Goal: Task Accomplishment & Management: Manage account settings

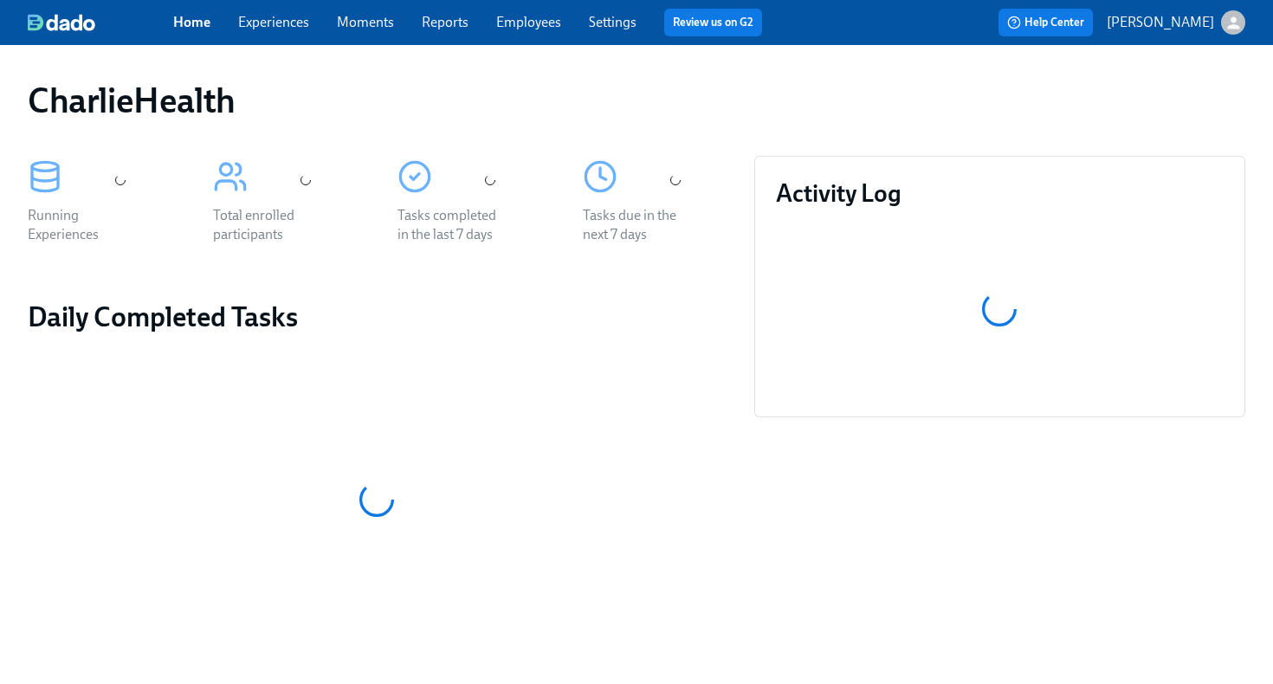
click at [525, 26] on link "Employees" at bounding box center [528, 22] width 65 height 16
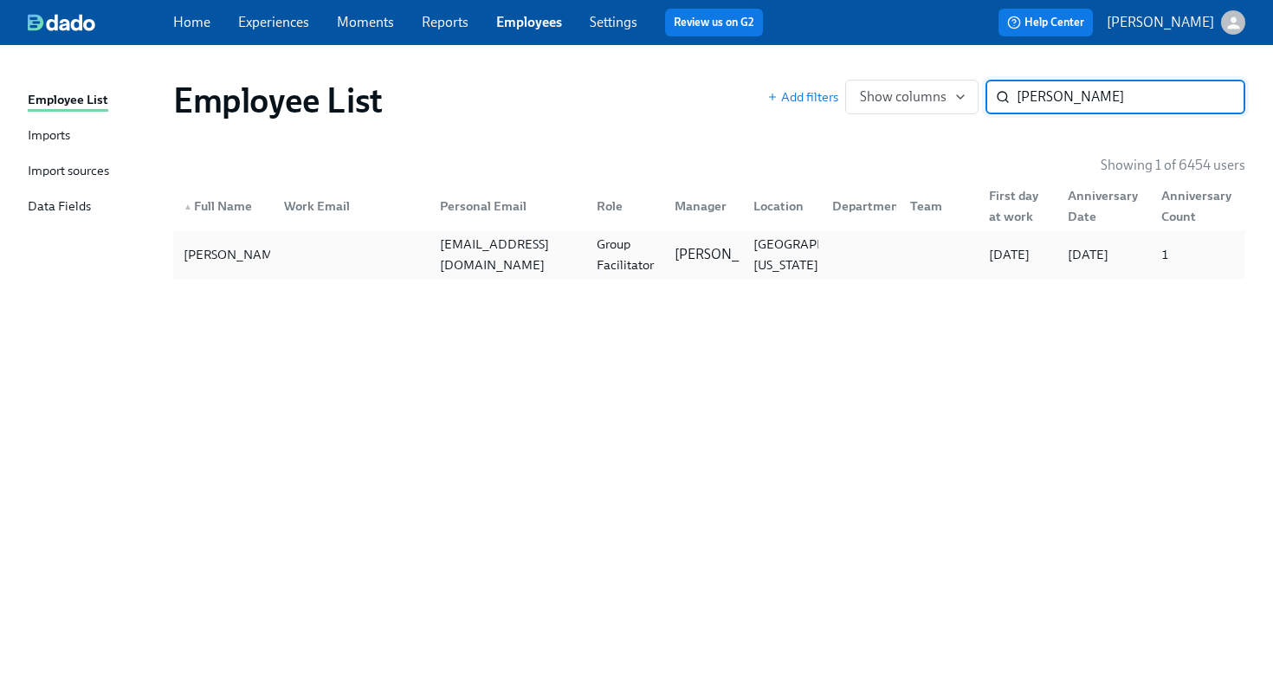
type input "[PERSON_NAME]"
click at [325, 266] on div at bounding box center [348, 254] width 157 height 35
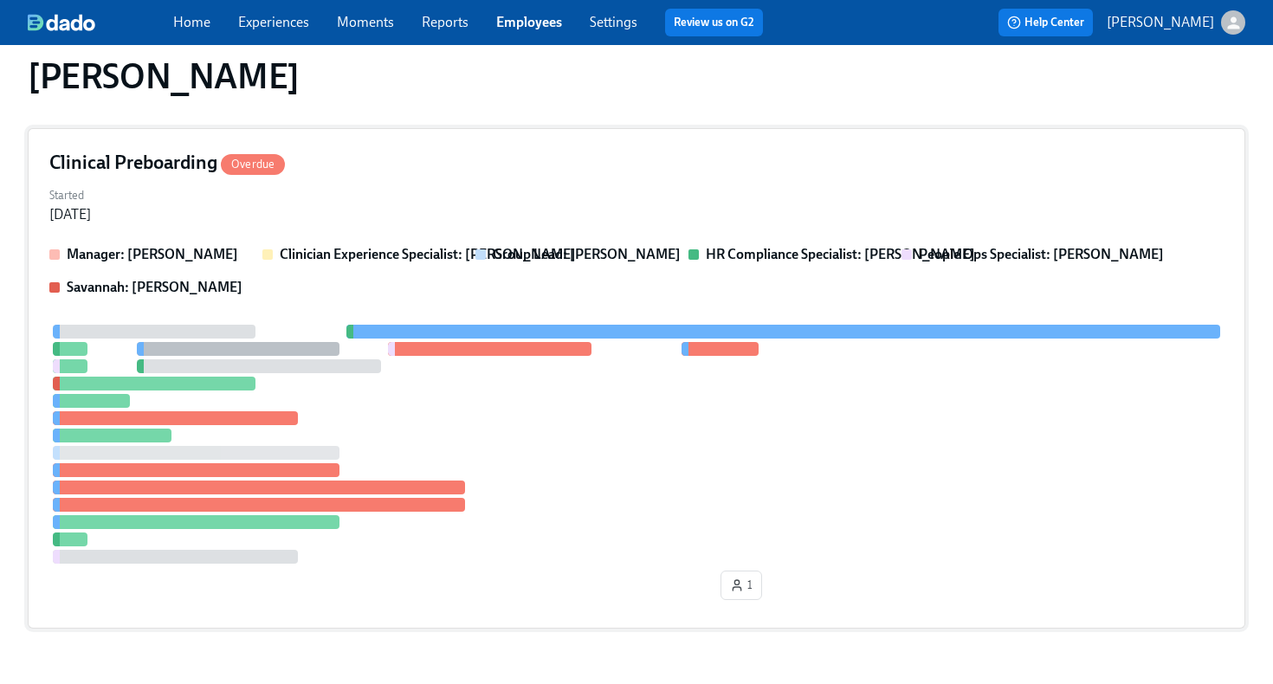
scroll to position [395, 0]
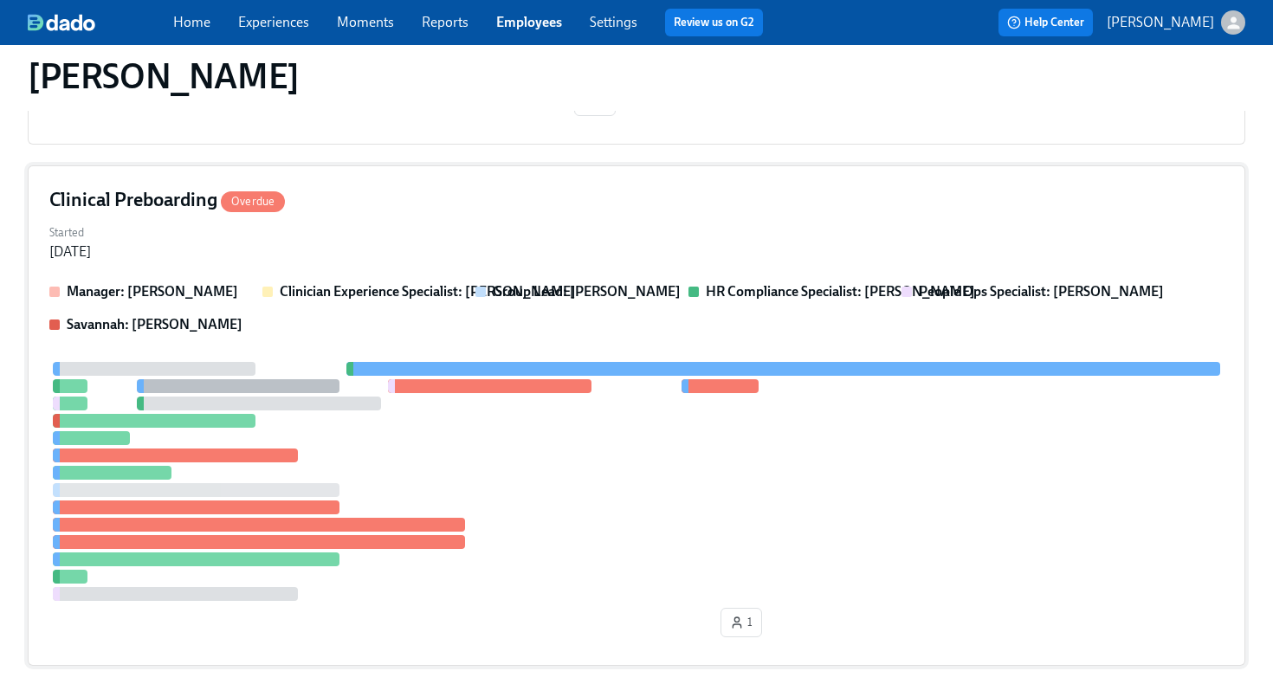
click at [462, 218] on div "Clinical Preboarding Overdue Started [DATE] Manager: [PERSON_NAME] Clinician Ex…" at bounding box center [636, 415] width 1217 height 500
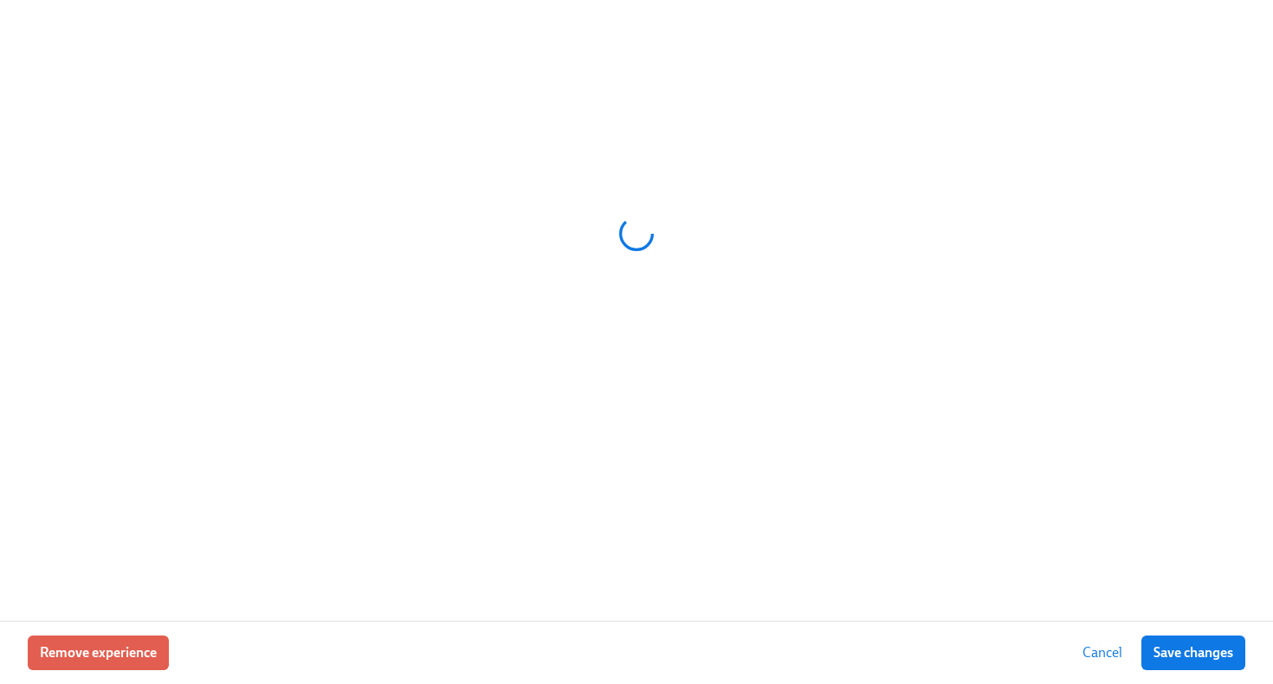
click at [462, 218] on div at bounding box center [636, 233] width 1217 height 433
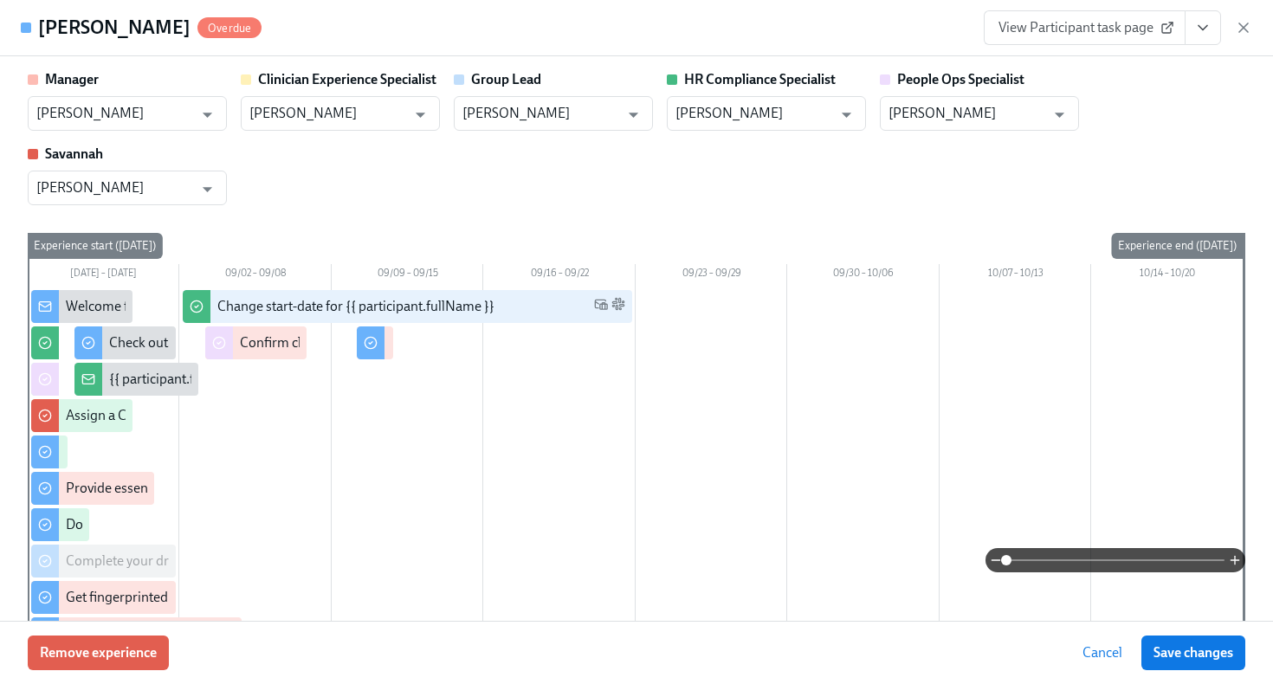
click at [1205, 35] on icon "View task page" at bounding box center [1202, 27] width 17 height 17
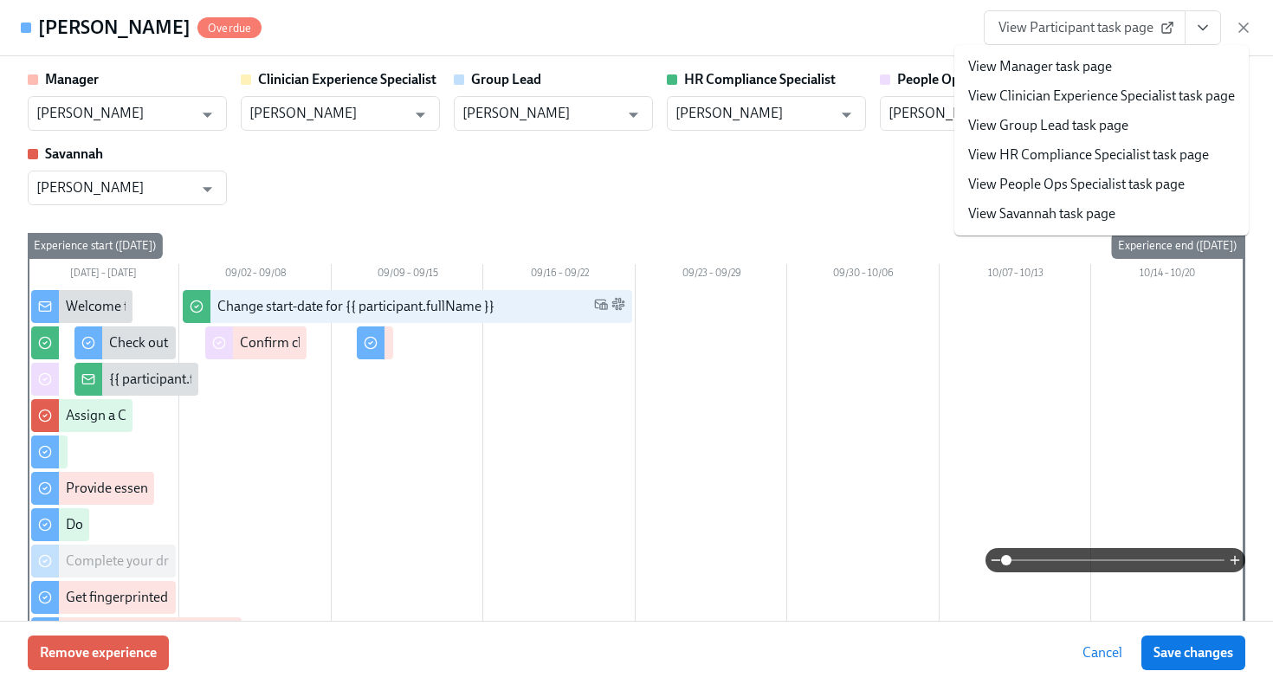
click at [886, 187] on div "Manager [PERSON_NAME] ​ Clinician Experience Specialist [PERSON_NAME] ​ Group L…" at bounding box center [636, 137] width 1217 height 135
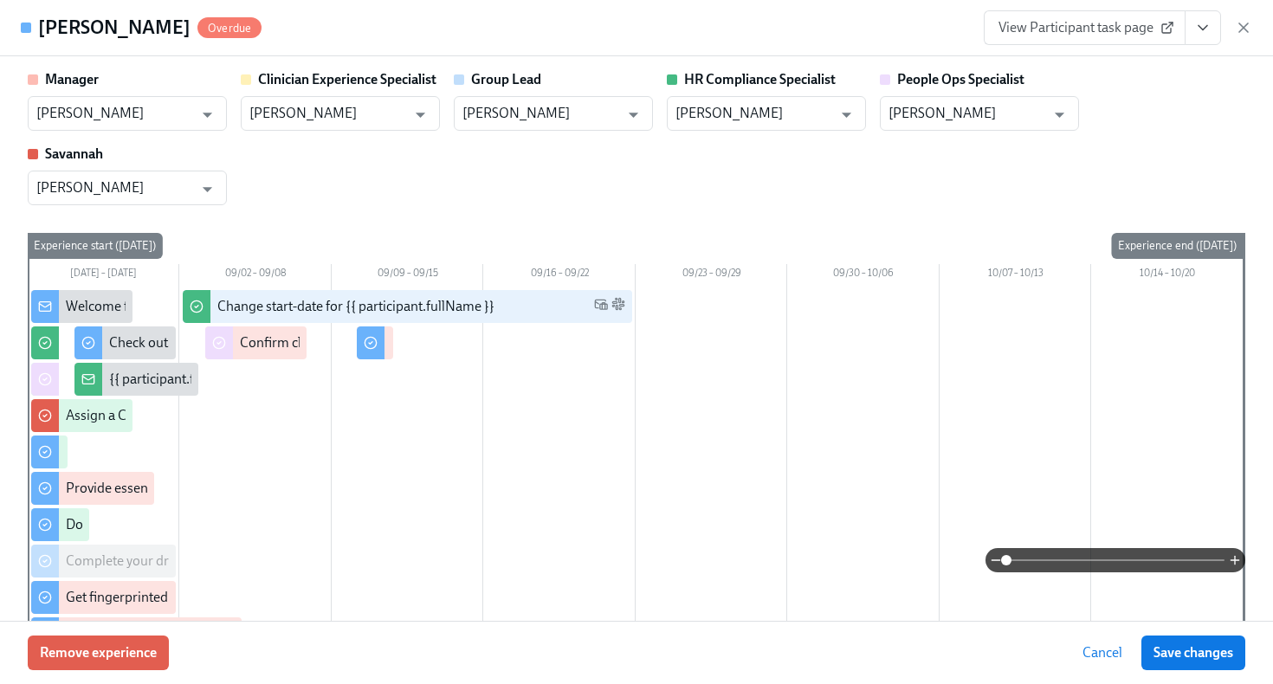
click at [1067, 33] on span "View Participant task page" at bounding box center [1084, 27] width 172 height 17
click at [1247, 32] on icon "button" at bounding box center [1242, 27] width 17 height 17
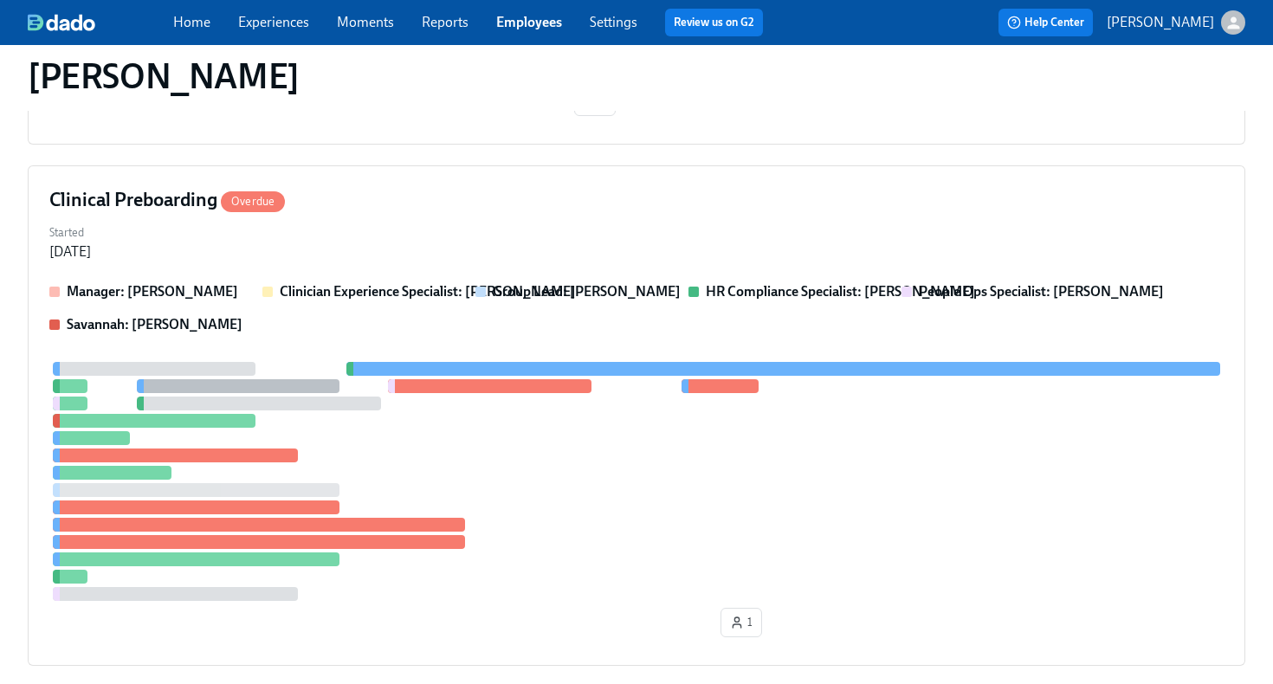
click at [557, 21] on link "Employees" at bounding box center [529, 22] width 66 height 16
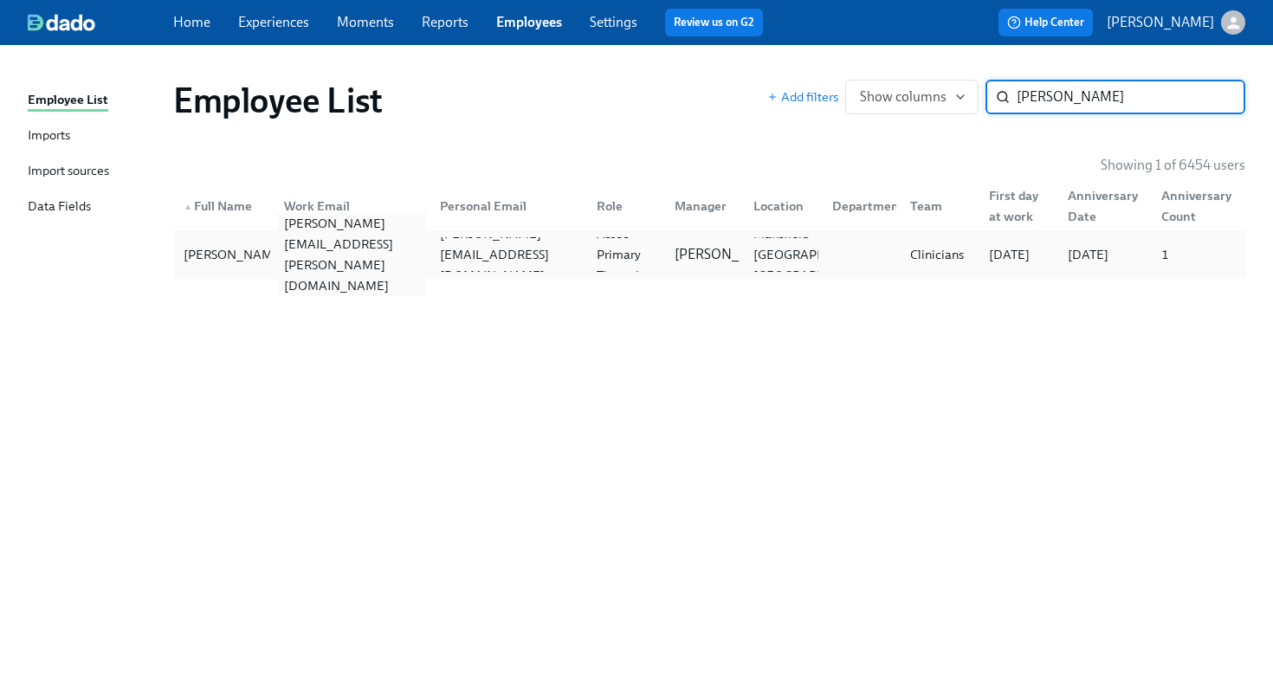
type input "[PERSON_NAME]"
click at [310, 258] on div "[PERSON_NAME][EMAIL_ADDRESS][PERSON_NAME][DOMAIN_NAME]" at bounding box center [352, 254] width 150 height 83
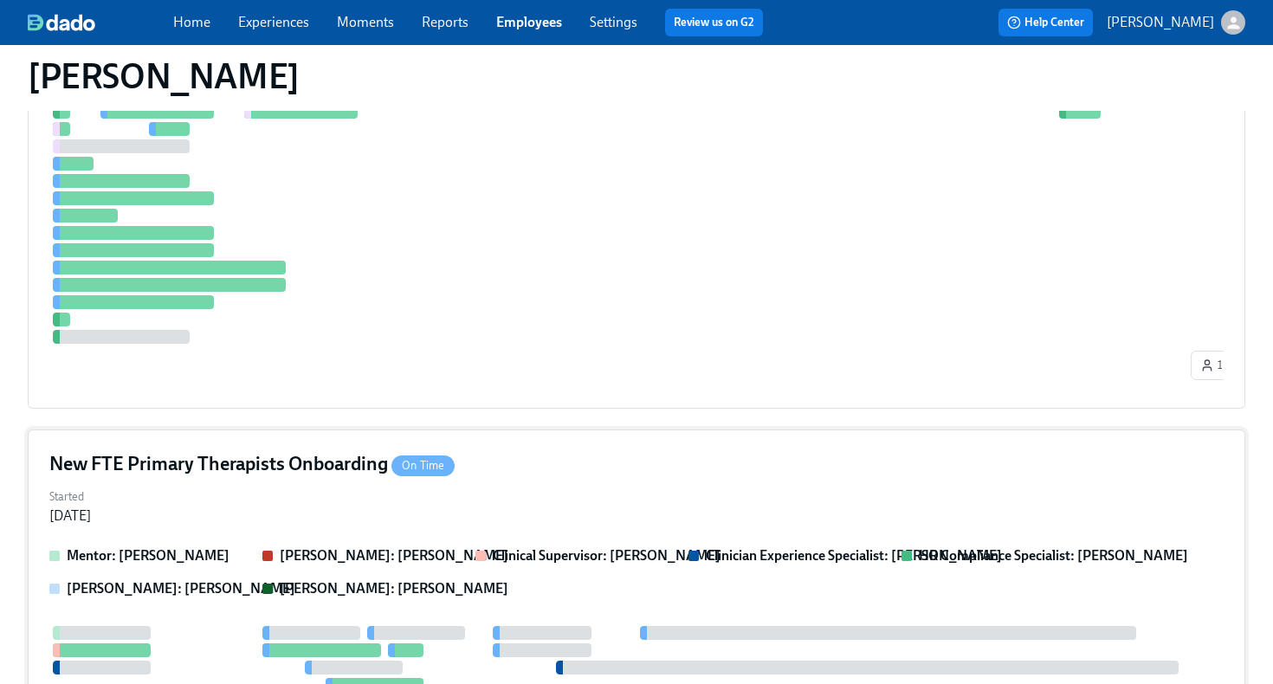
scroll to position [918, 0]
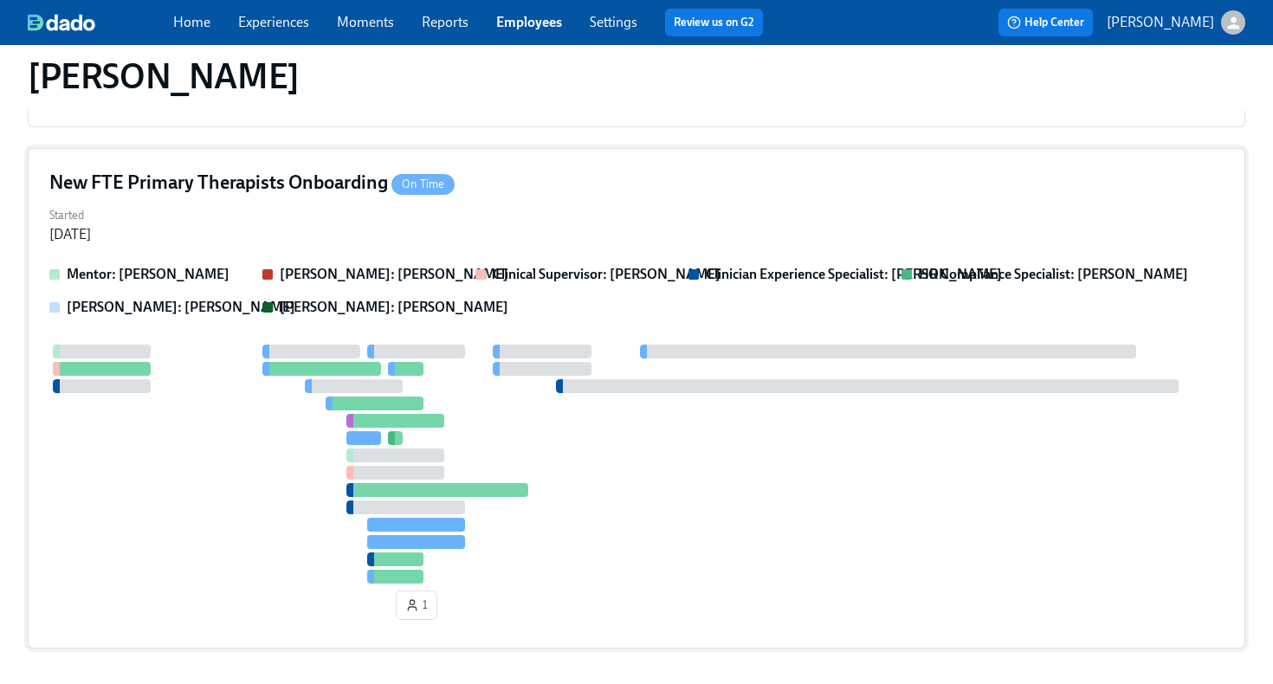
click at [535, 509] on div at bounding box center [636, 464] width 1174 height 239
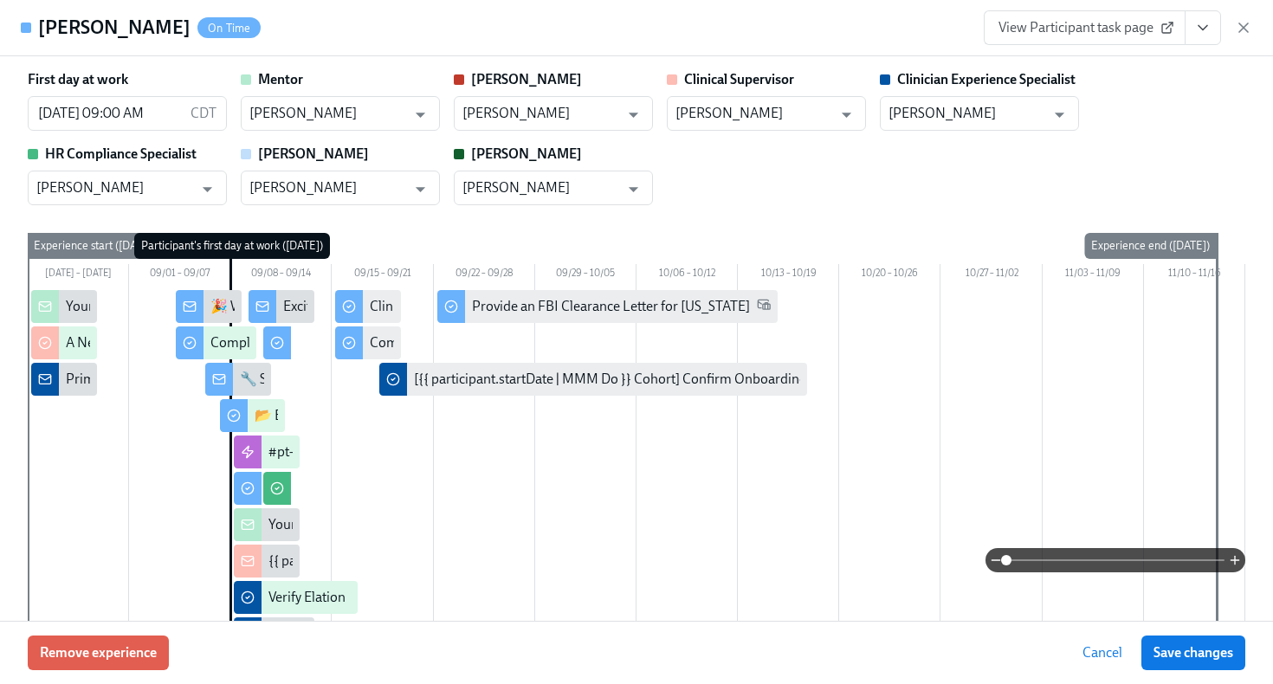
click at [1109, 26] on span "View Participant task page" at bounding box center [1084, 27] width 172 height 17
click at [1243, 24] on icon "button" at bounding box center [1242, 27] width 17 height 17
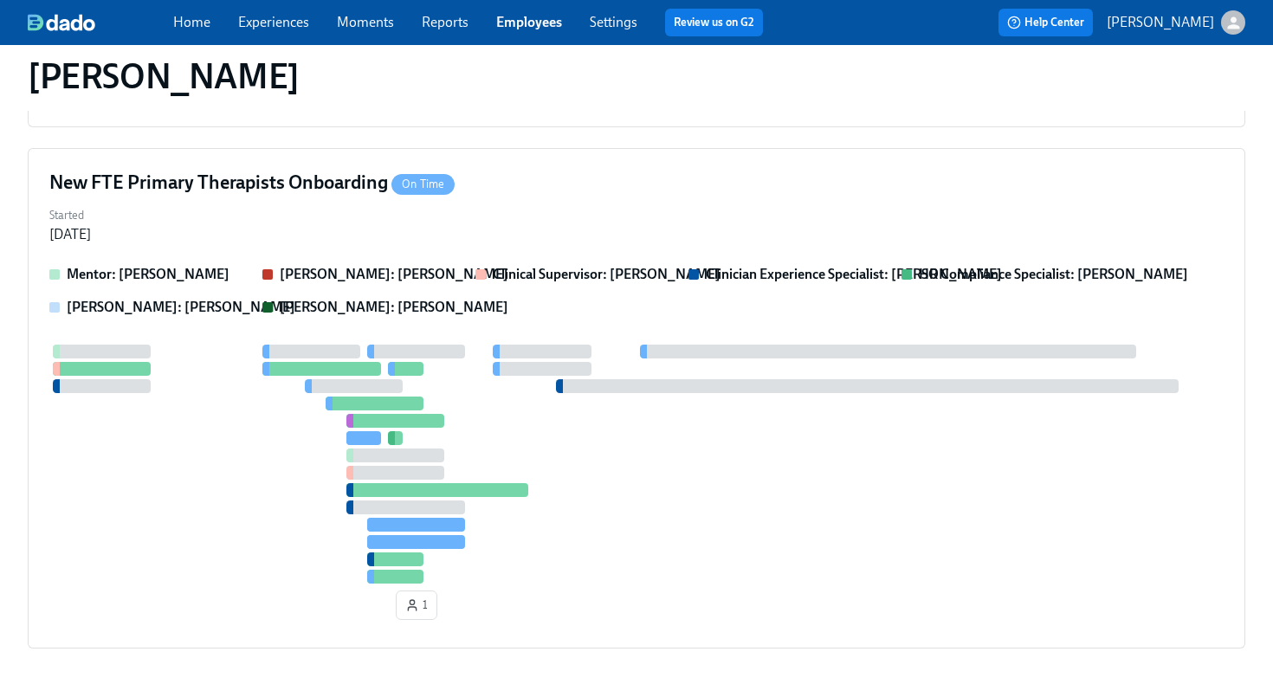
click at [539, 29] on link "Employees" at bounding box center [529, 22] width 66 height 16
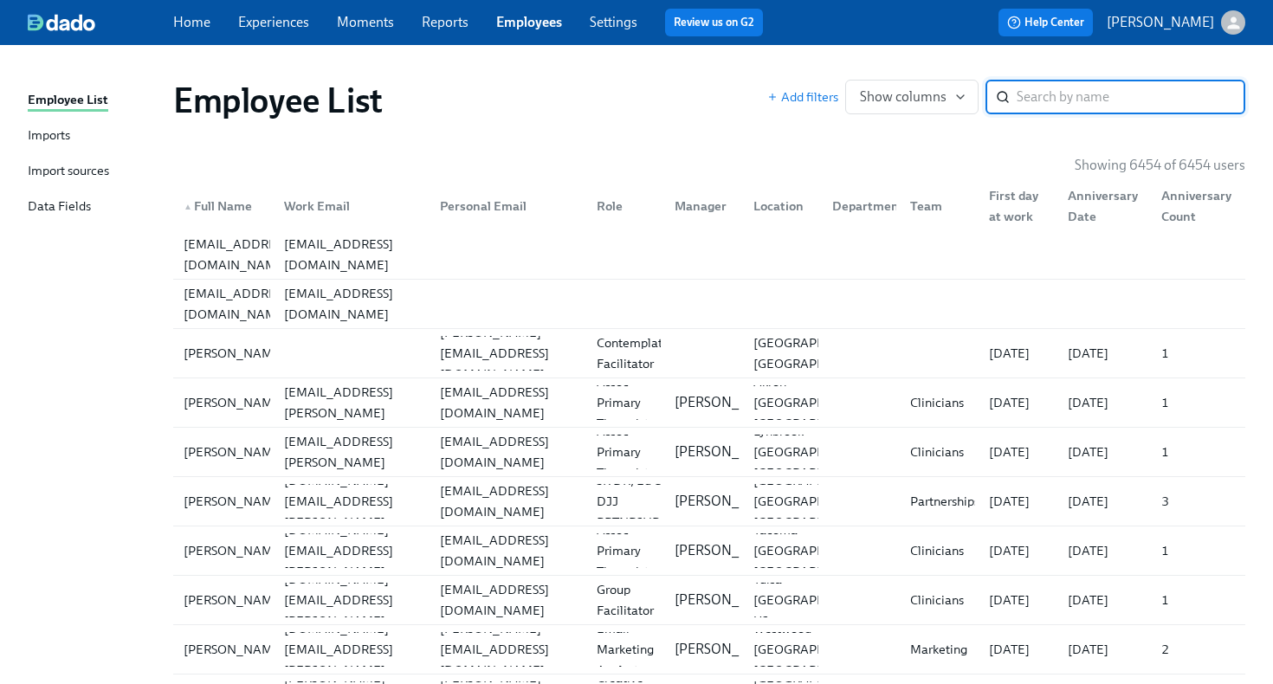
type input "e"
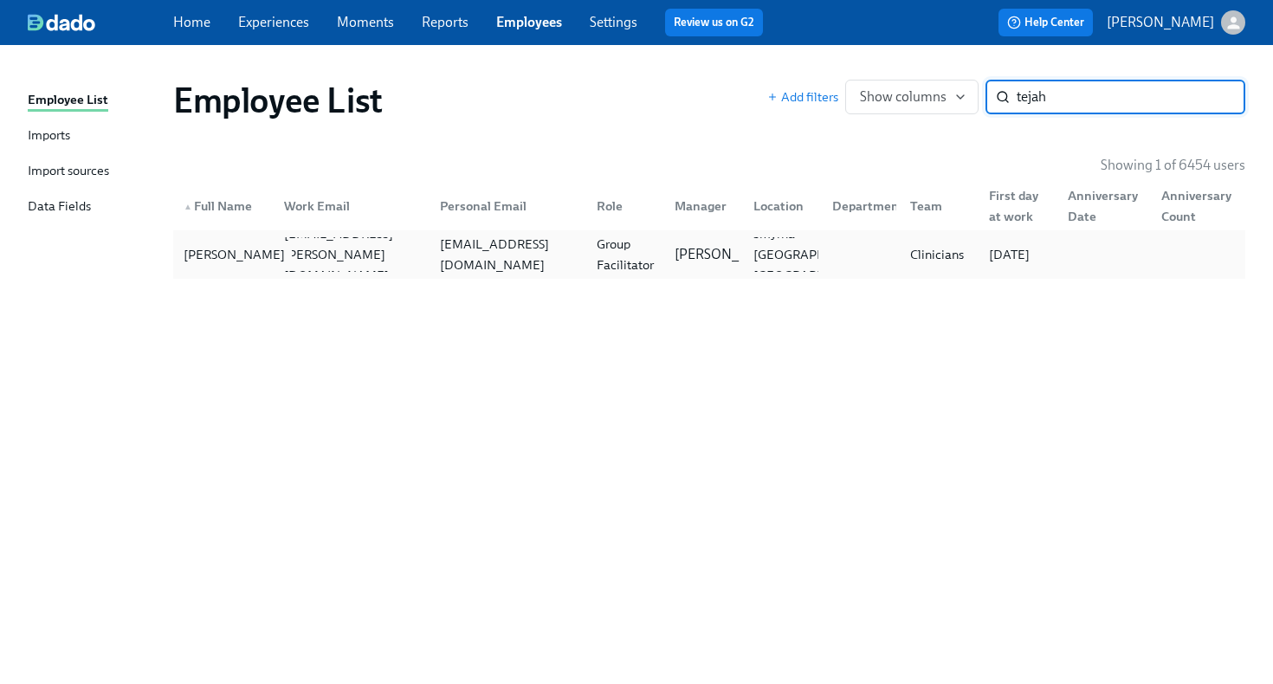
type input "tejah"
click at [266, 255] on div "[PERSON_NAME]" at bounding box center [223, 254] width 93 height 35
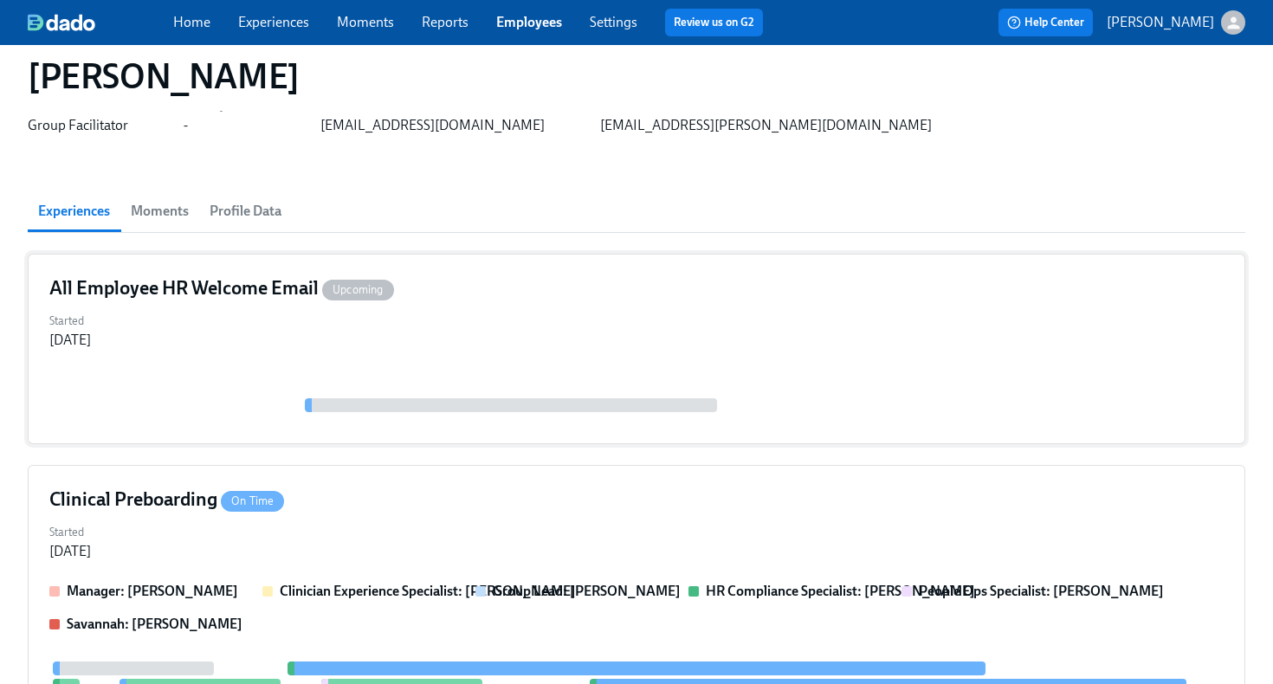
scroll to position [496, 0]
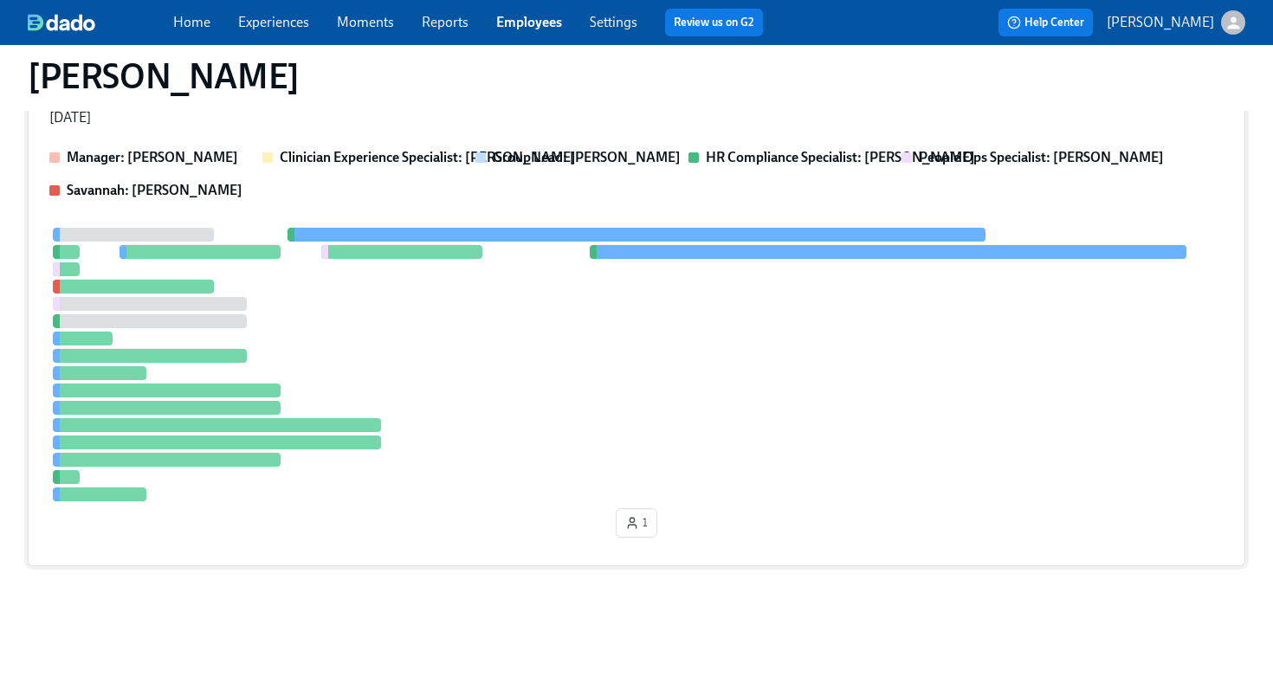
click at [476, 403] on div at bounding box center [636, 365] width 1174 height 274
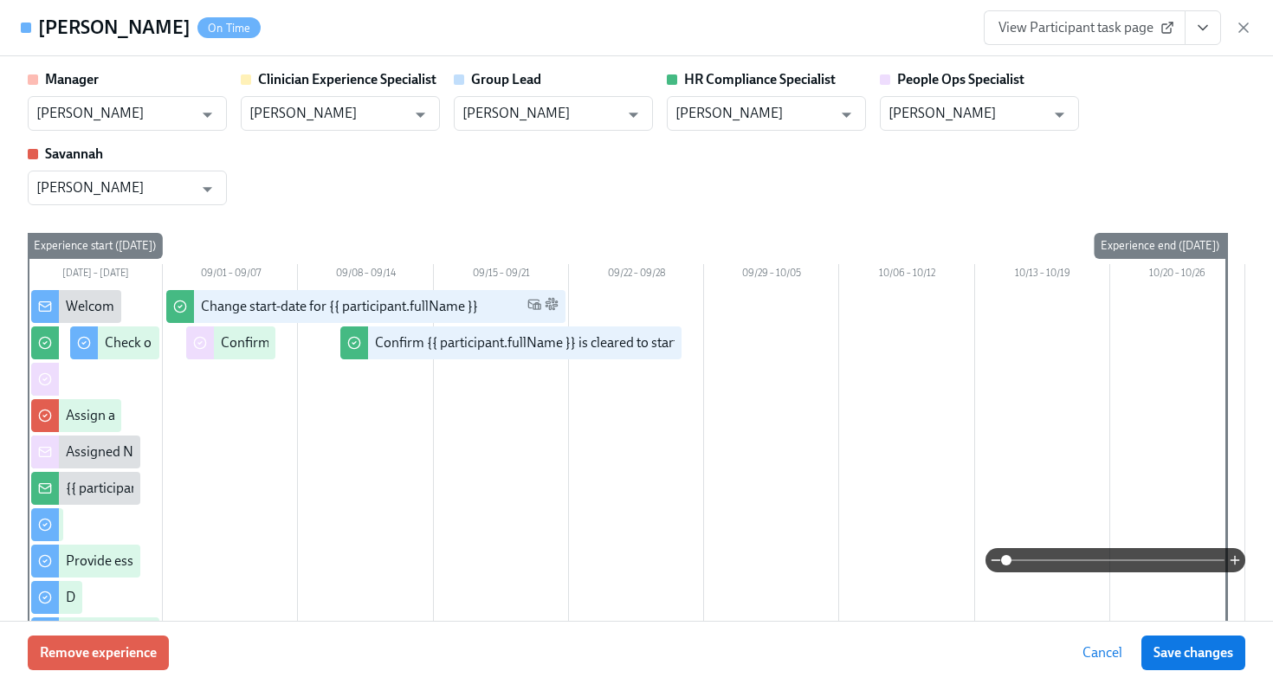
click at [1196, 26] on icon "View task page" at bounding box center [1202, 27] width 17 height 17
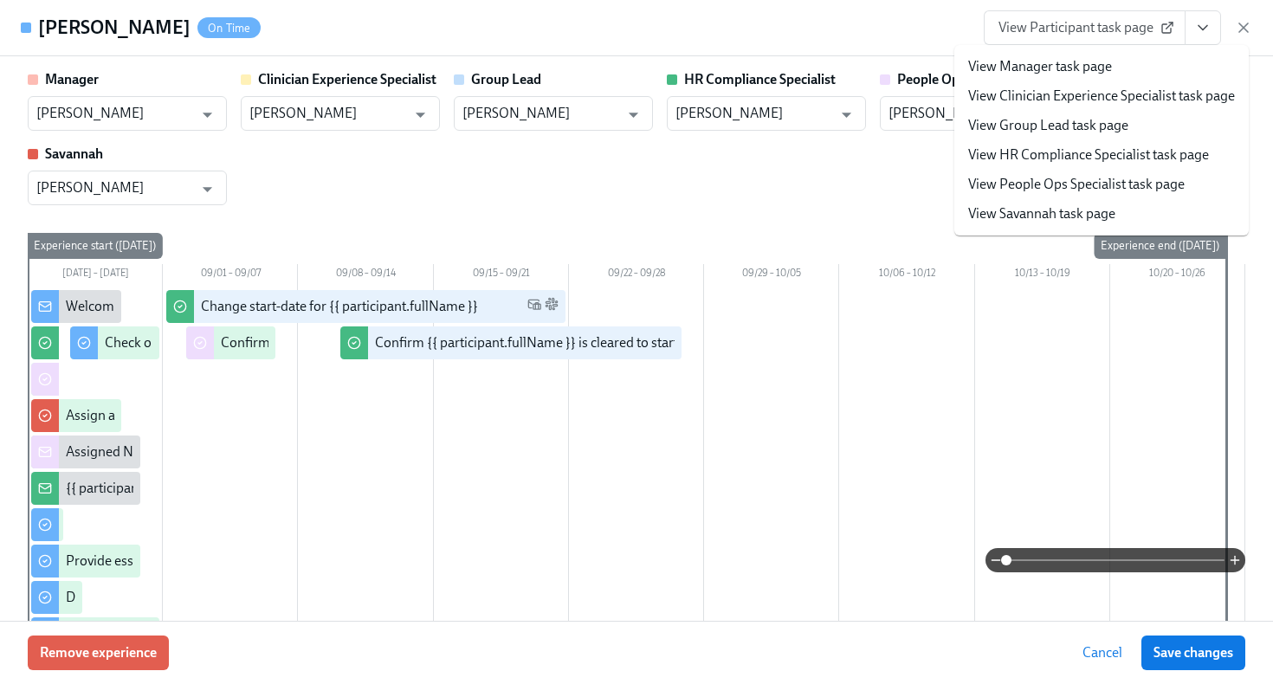
click at [1119, 157] on link "View HR Compliance Specialist task page" at bounding box center [1088, 154] width 241 height 19
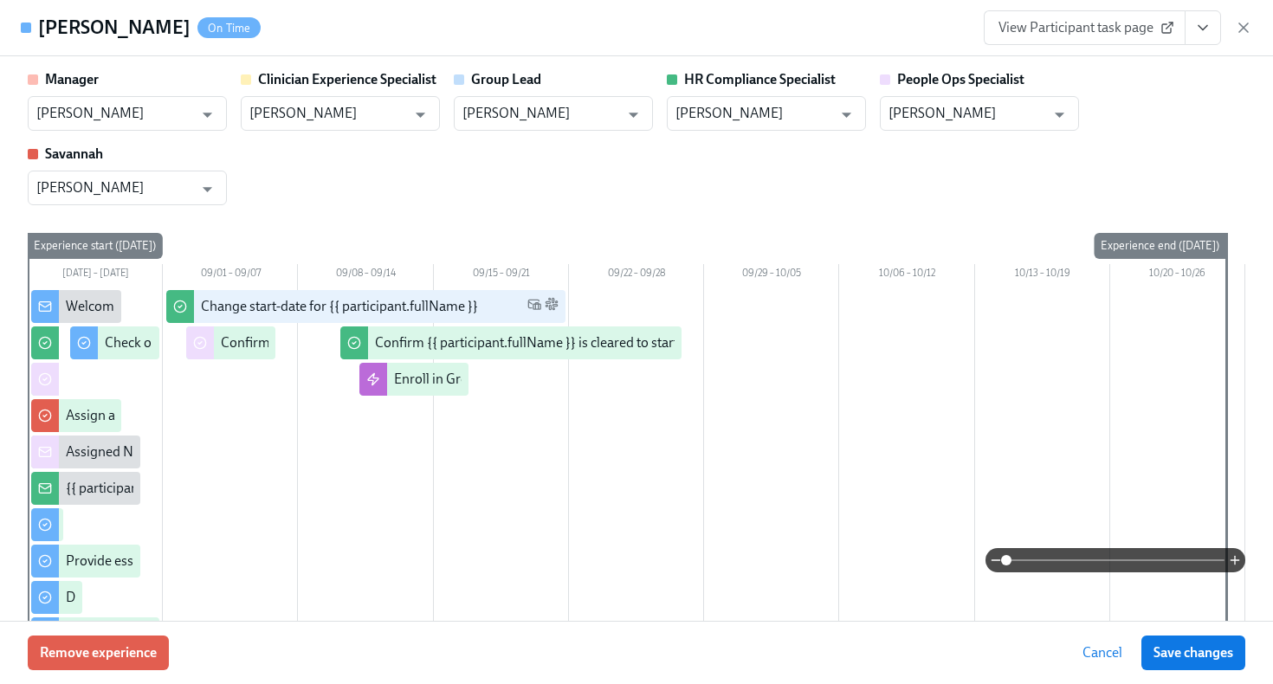
scroll to position [848, 0]
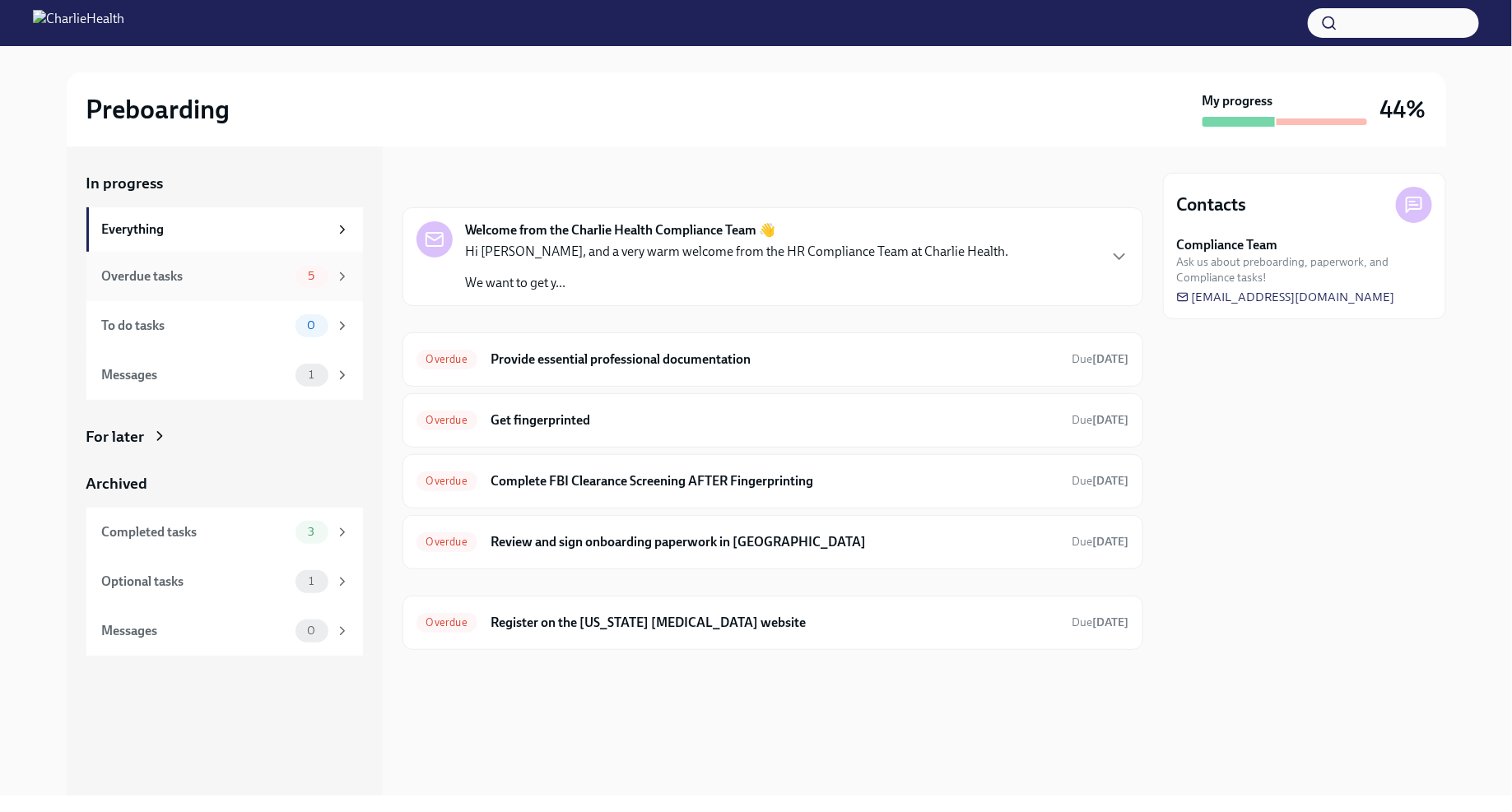
click at [314, 278] on span "5" at bounding box center [311, 276] width 27 height 12
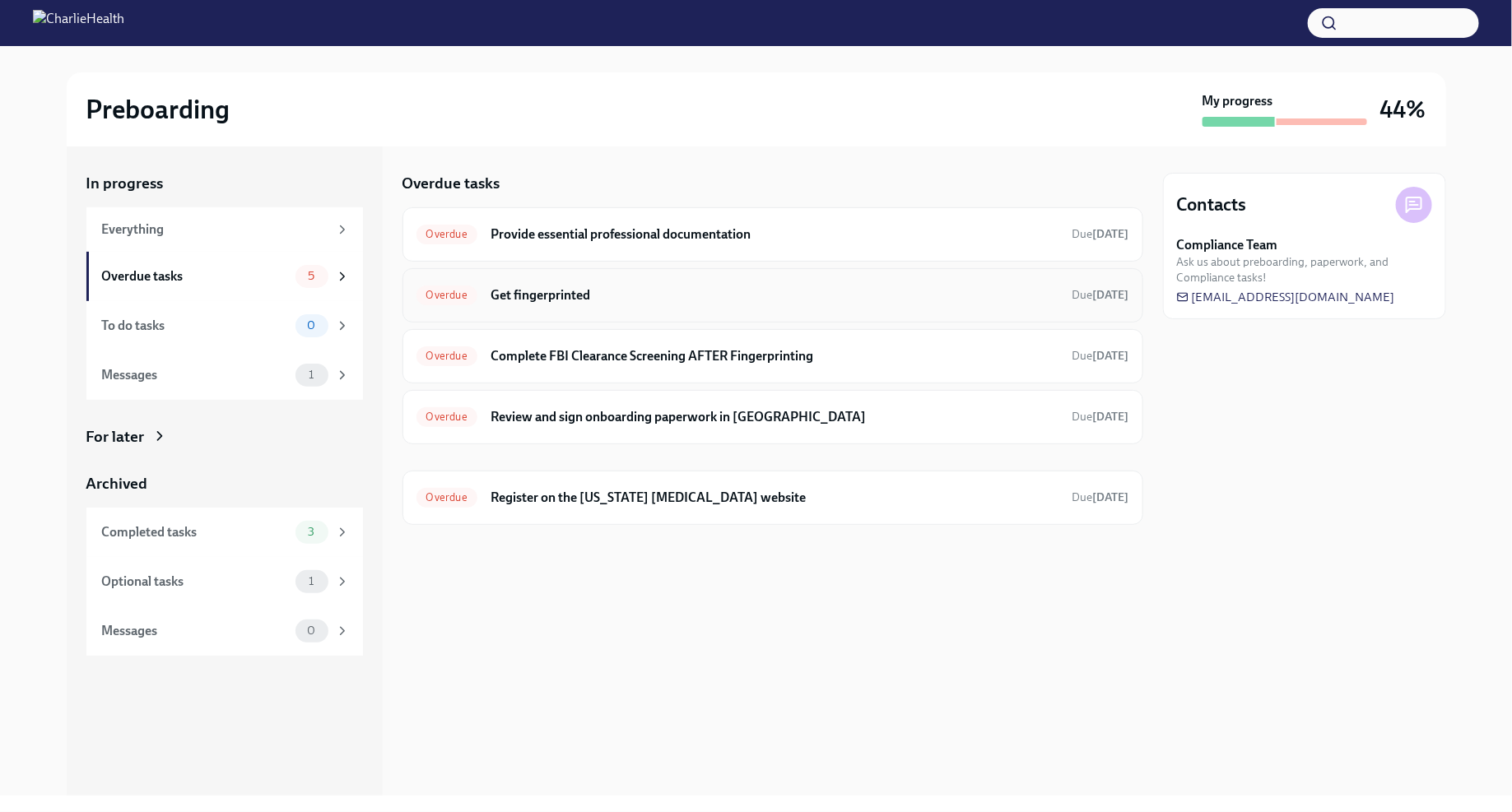
click at [544, 290] on h6 "Get fingerprinted" at bounding box center [775, 295] width 569 height 18
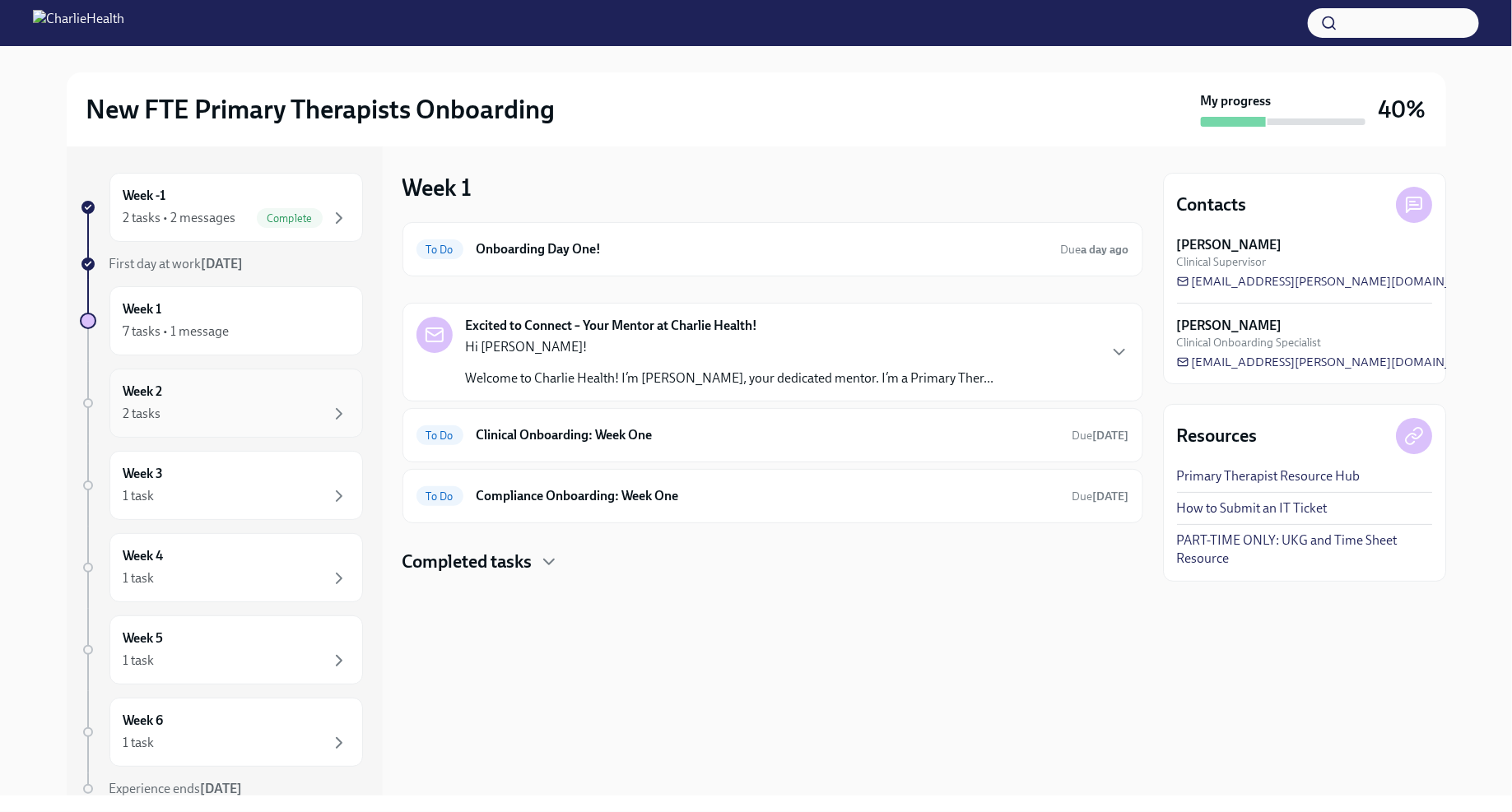
click at [339, 398] on div "Week 2 2 tasks" at bounding box center [236, 403] width 225 height 41
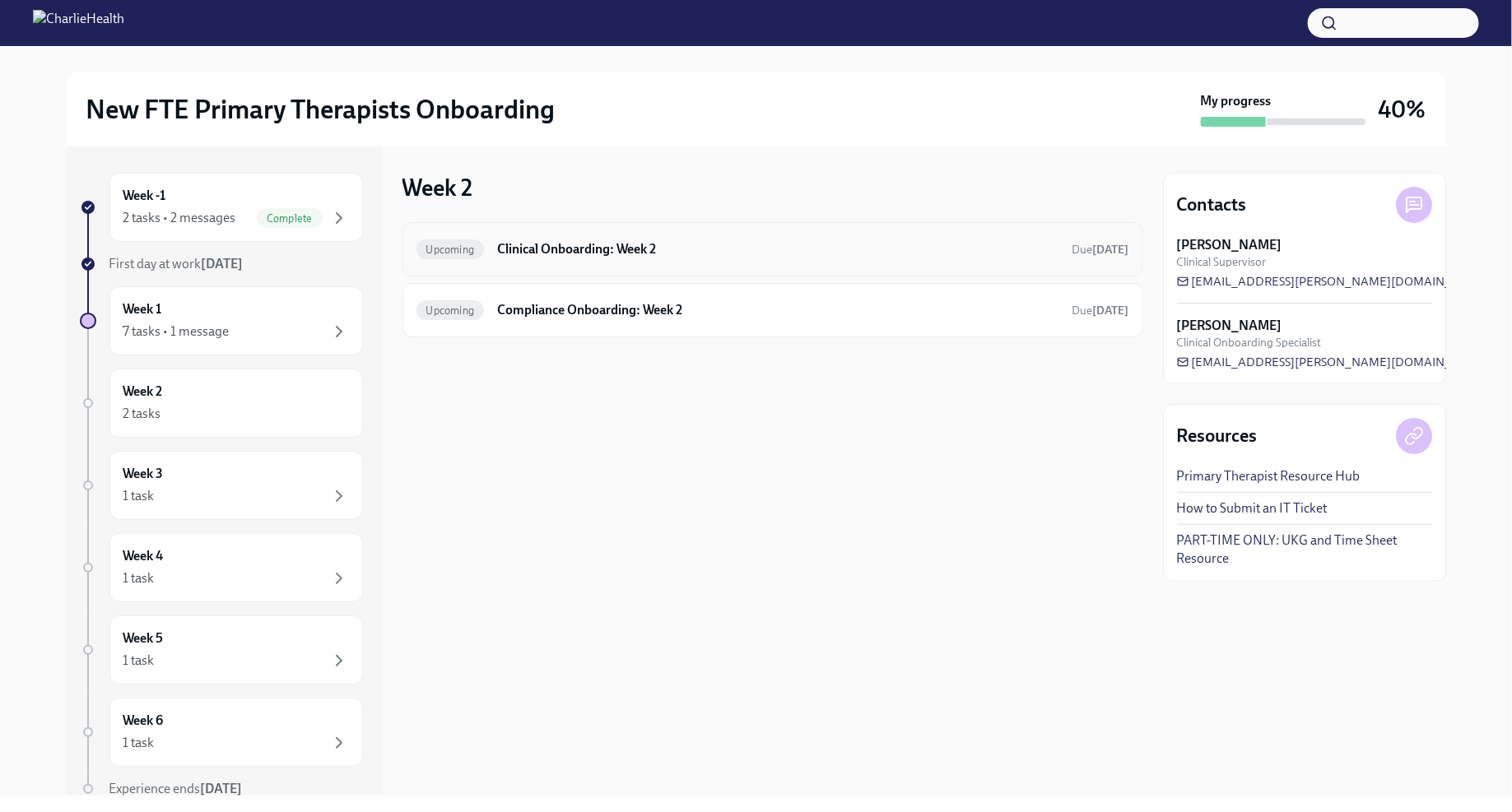
click at [519, 242] on h6 "Clinical Onboarding: Week 2" at bounding box center [778, 249] width 561 height 18
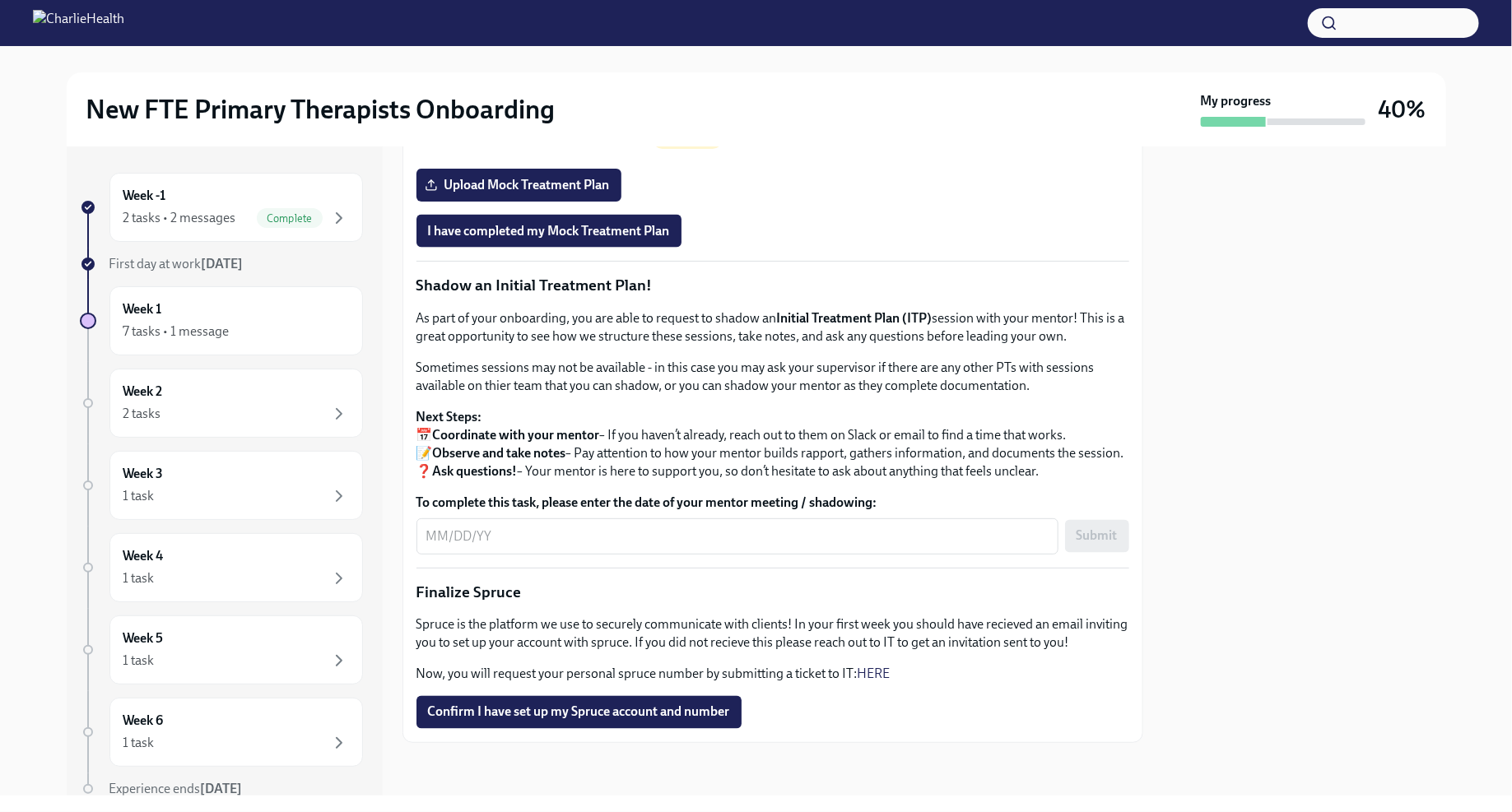
scroll to position [1585, 0]
click at [328, 413] on div "2 tasks" at bounding box center [236, 414] width 225 height 20
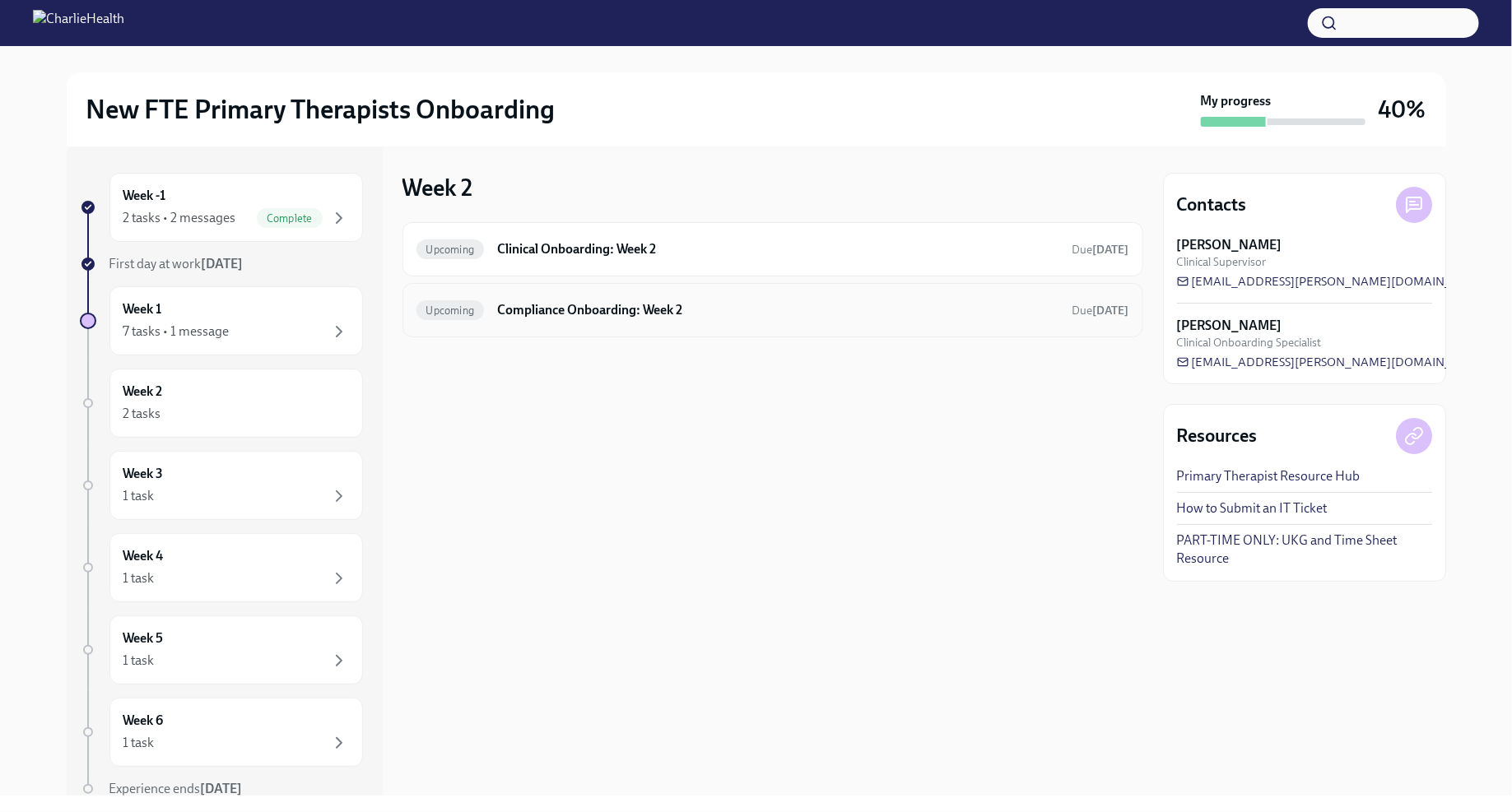
click at [599, 320] on div "Upcoming Compliance Onboarding: Week 2 Due in 8 days" at bounding box center [773, 311] width 713 height 27
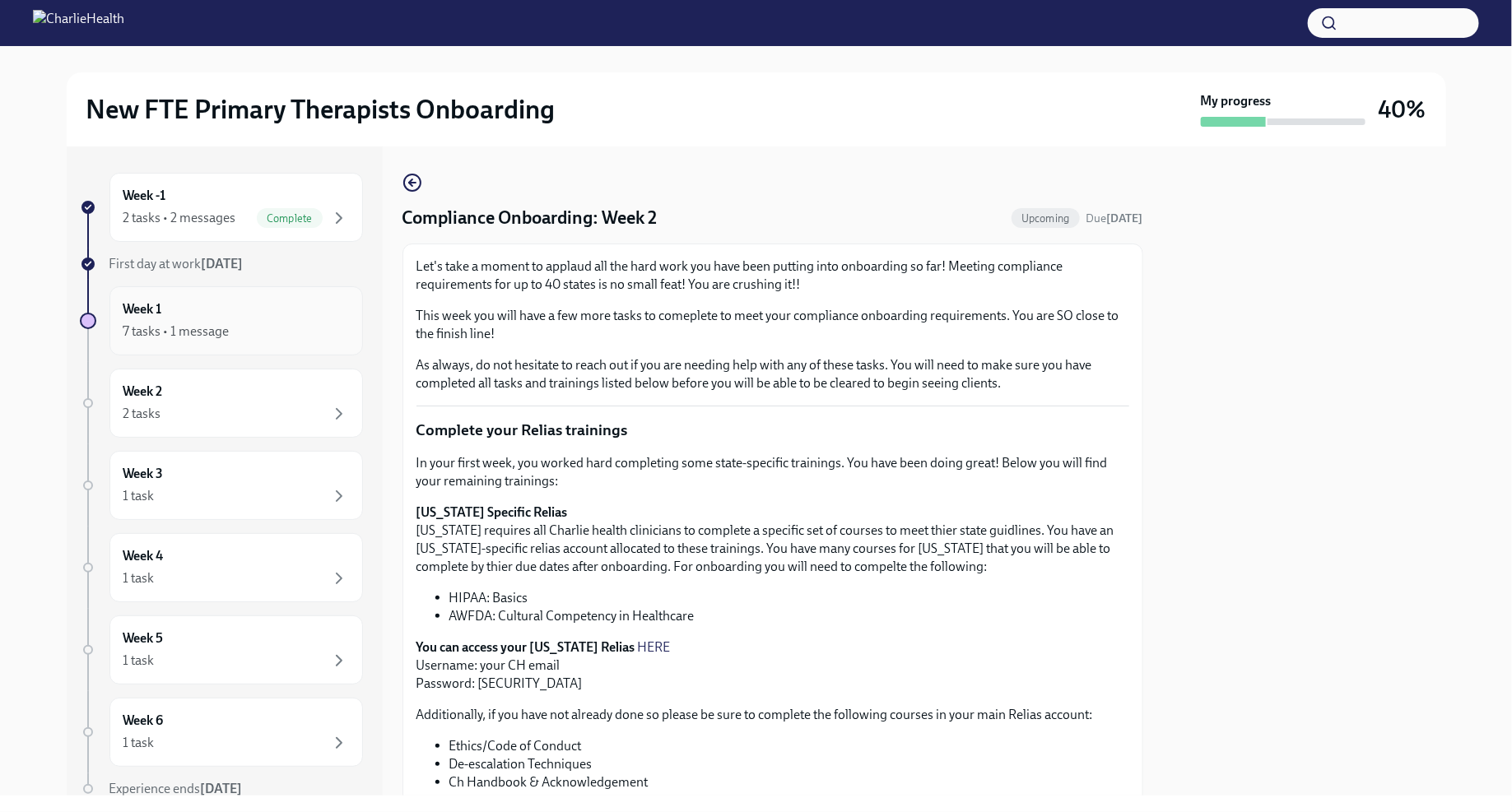
click at [289, 322] on div "7 tasks • 1 message" at bounding box center [236, 331] width 225 height 20
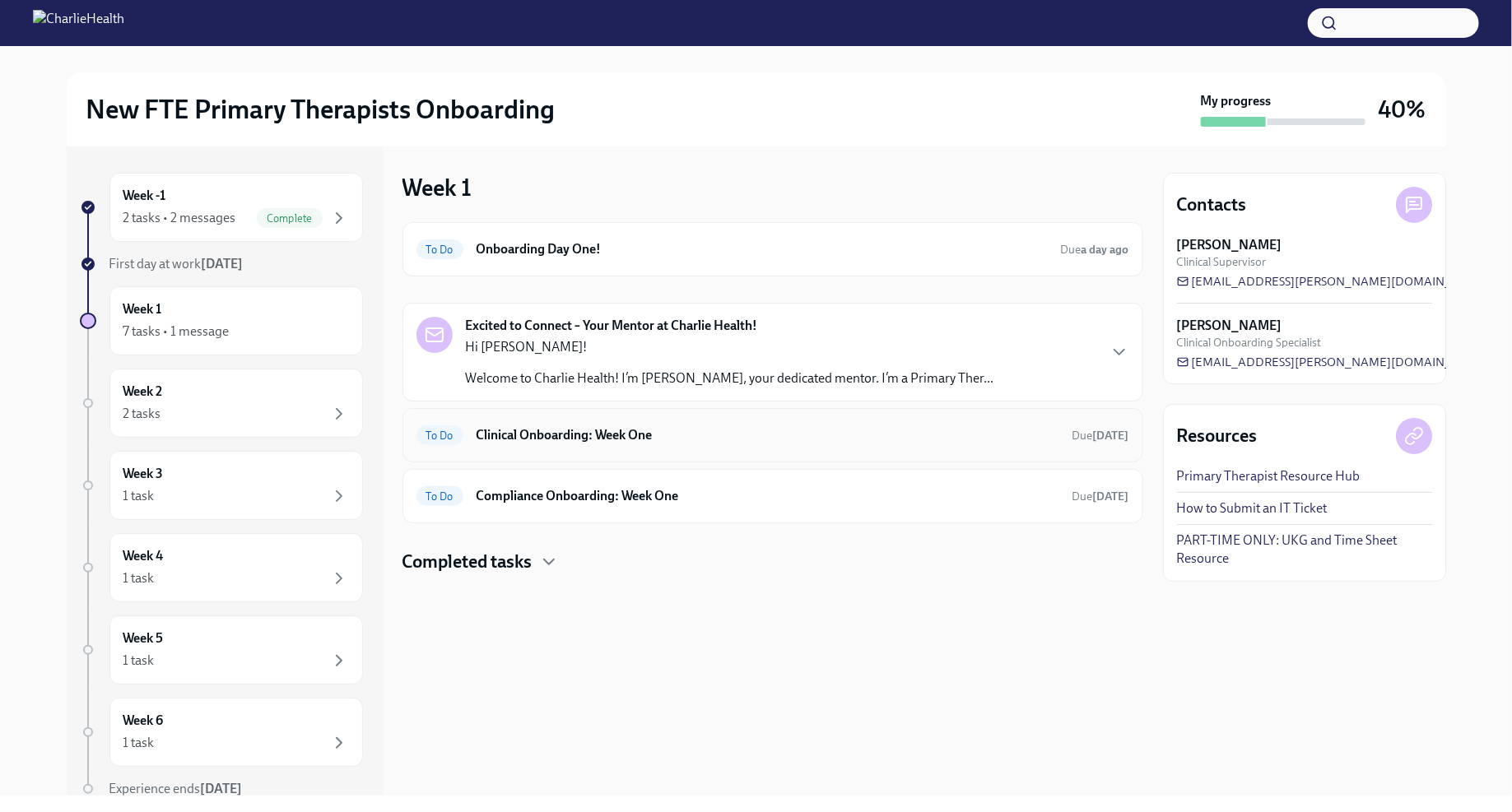
click at [710, 439] on h6 "Clinical Onboarding: Week One" at bounding box center [767, 435] width 583 height 18
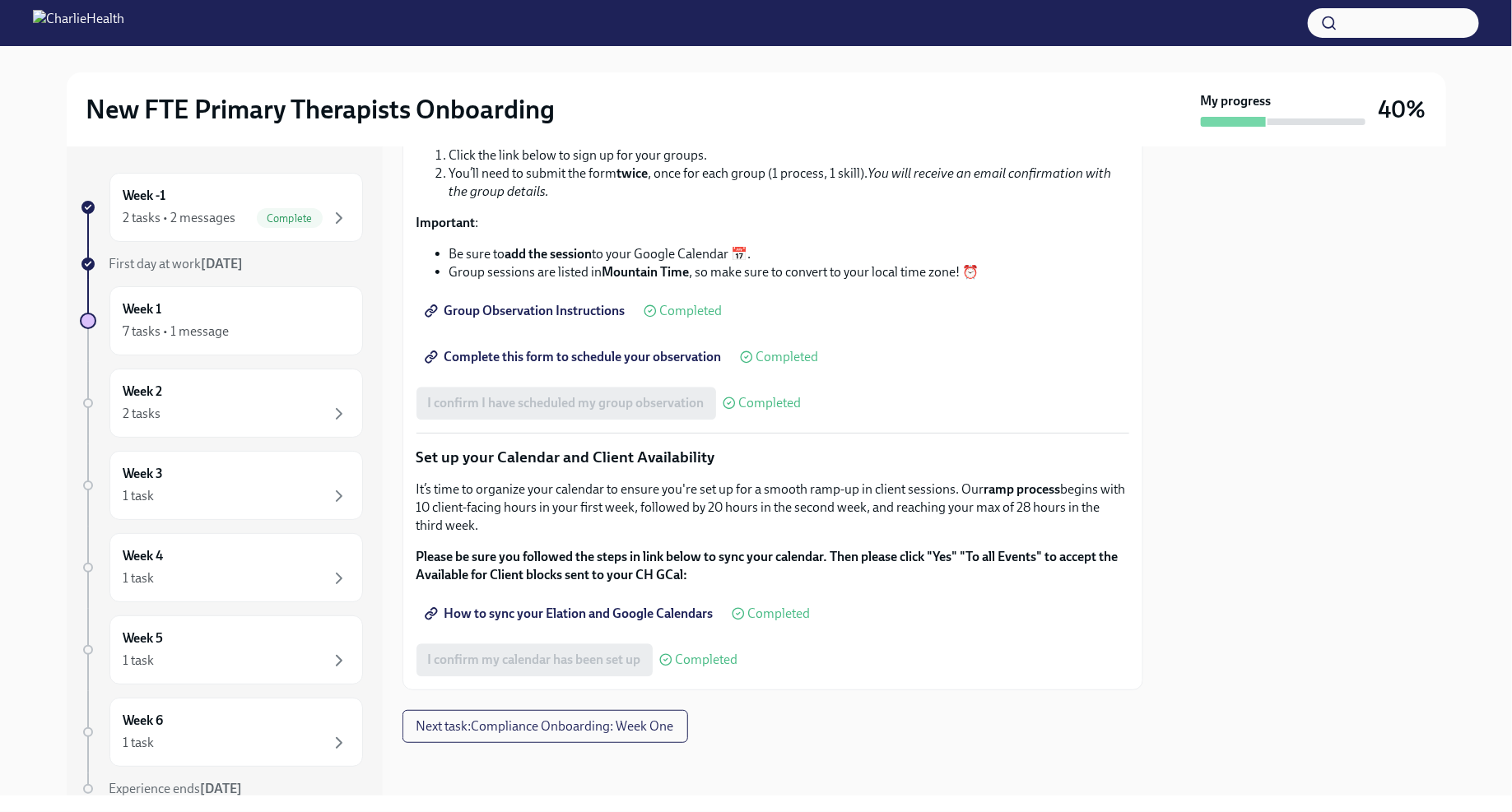
scroll to position [2222, 0]
click at [268, 338] on div "7 tasks • 1 message" at bounding box center [236, 331] width 225 height 20
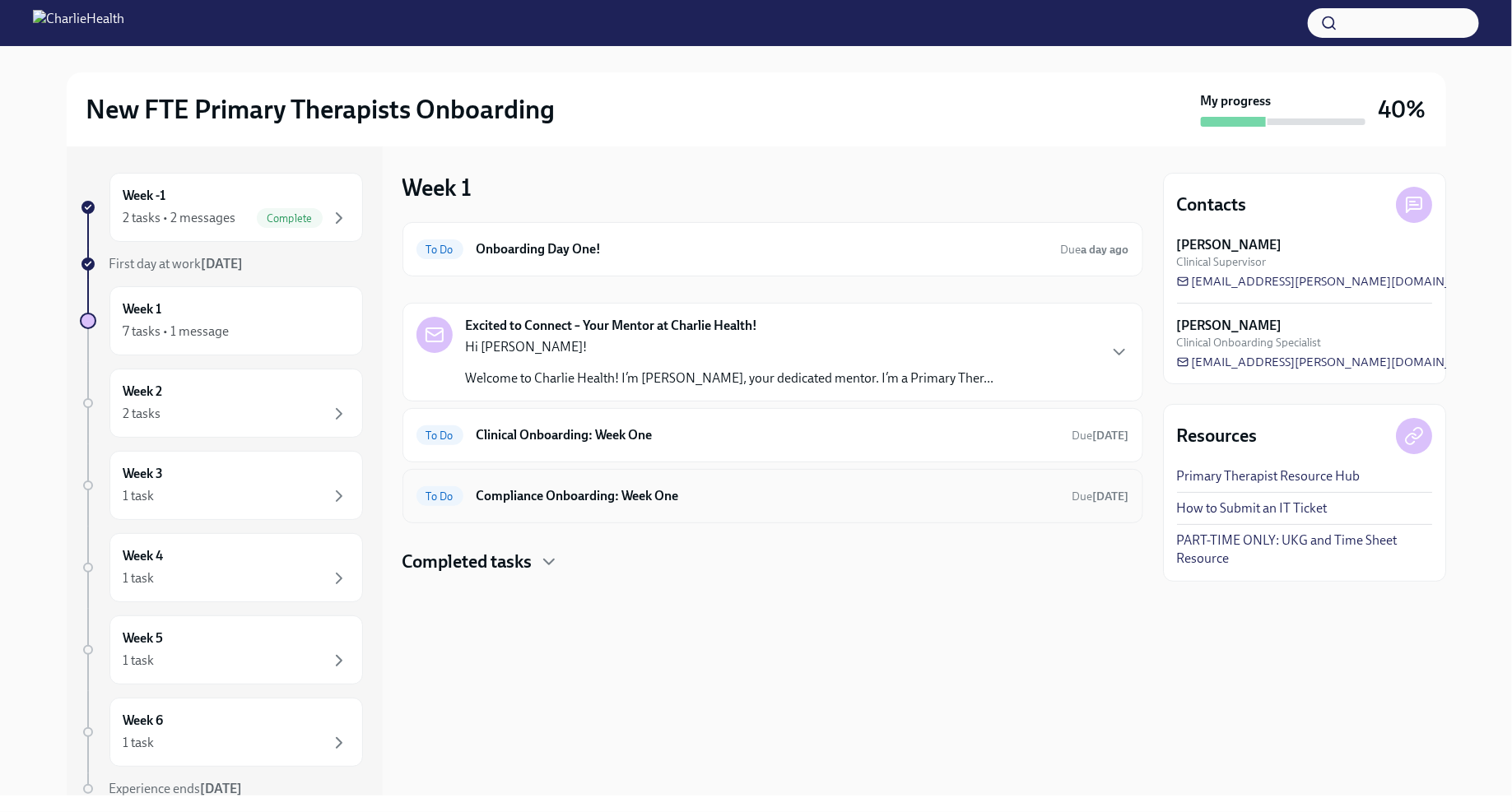
click at [604, 499] on h6 "Compliance Onboarding: Week One" at bounding box center [767, 495] width 583 height 18
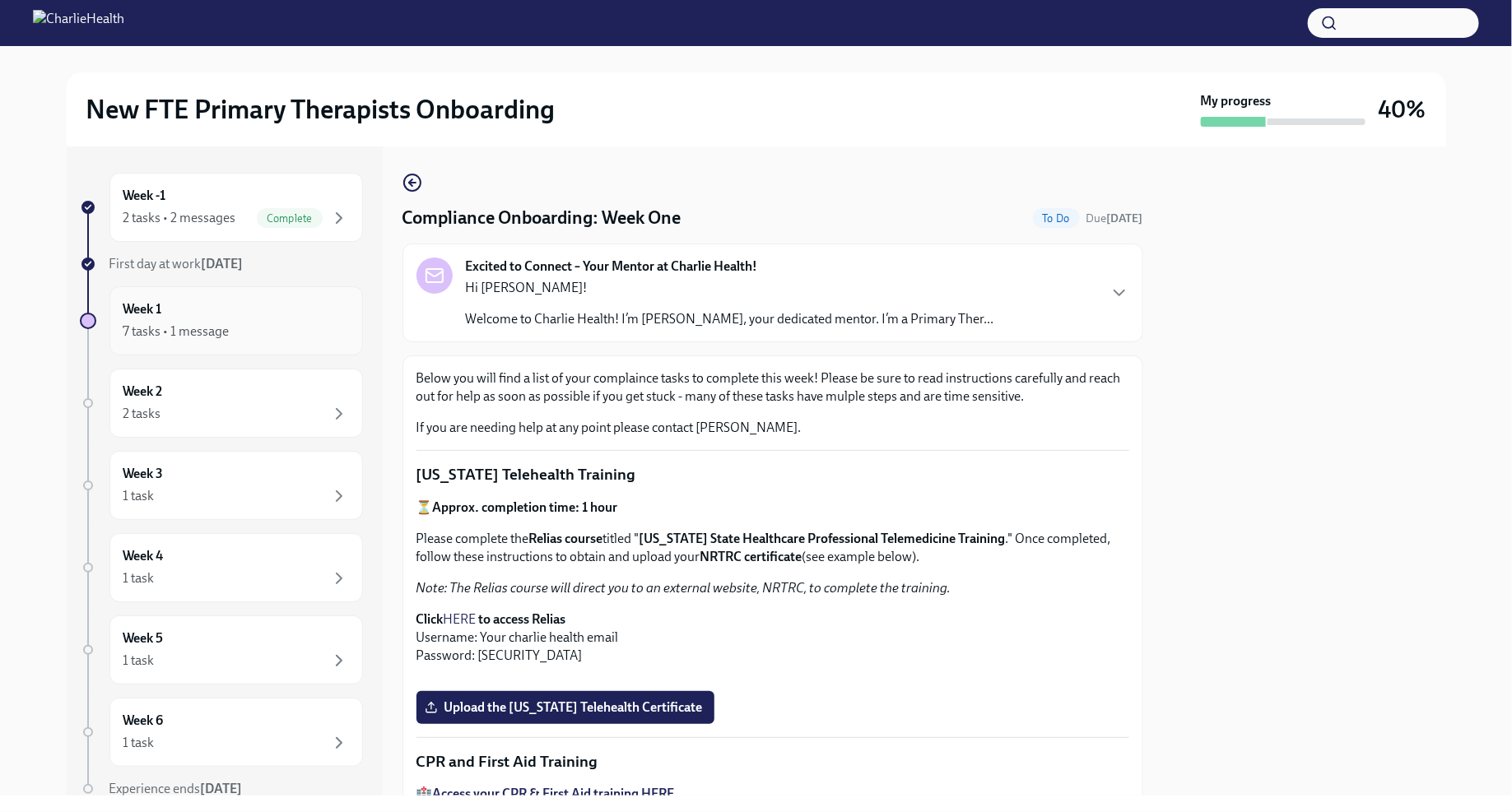
click at [299, 307] on div "Week 1 7 tasks • 1 message" at bounding box center [236, 320] width 225 height 41
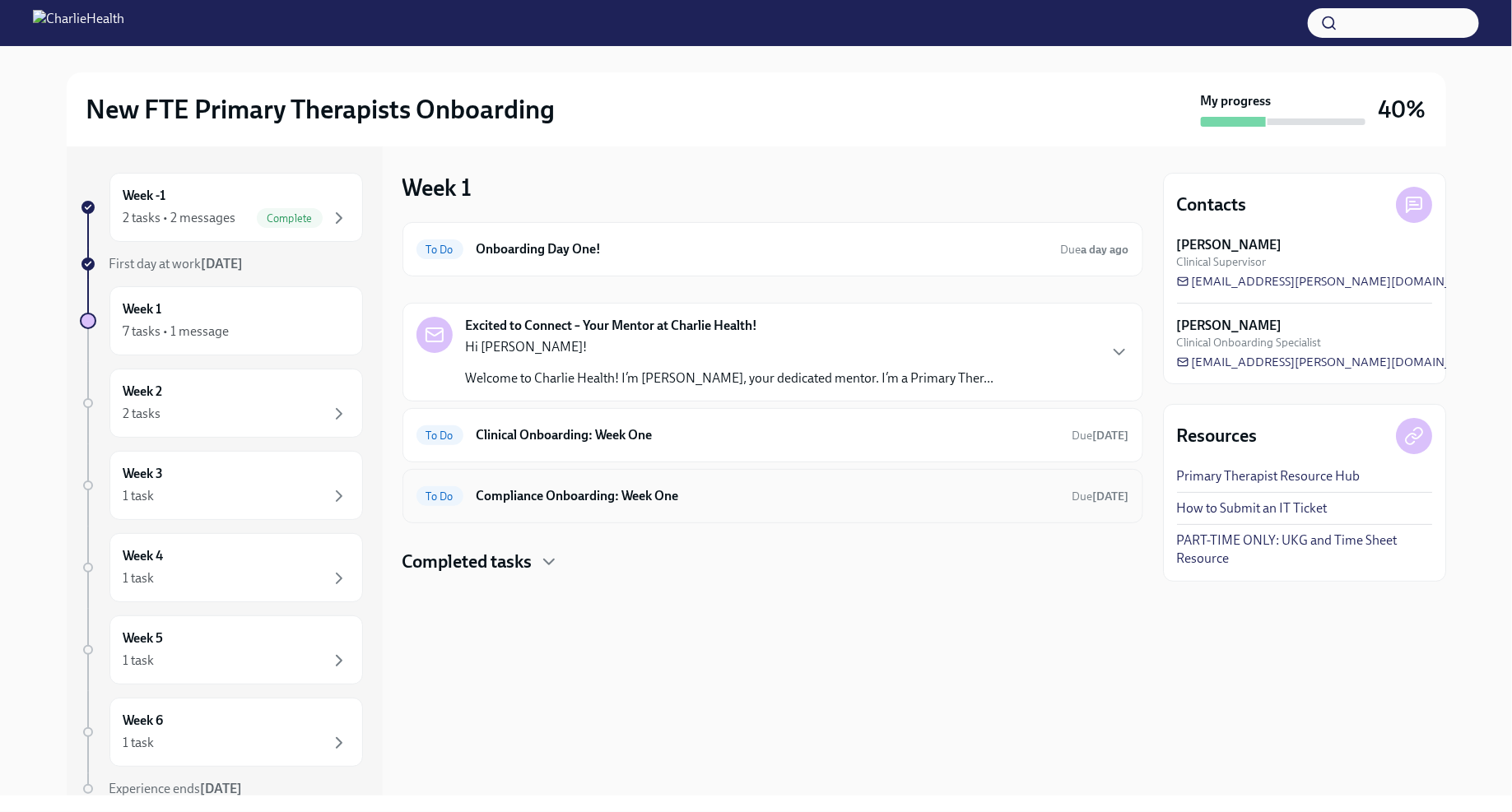
click at [587, 495] on h6 "Compliance Onboarding: Week One" at bounding box center [767, 495] width 583 height 18
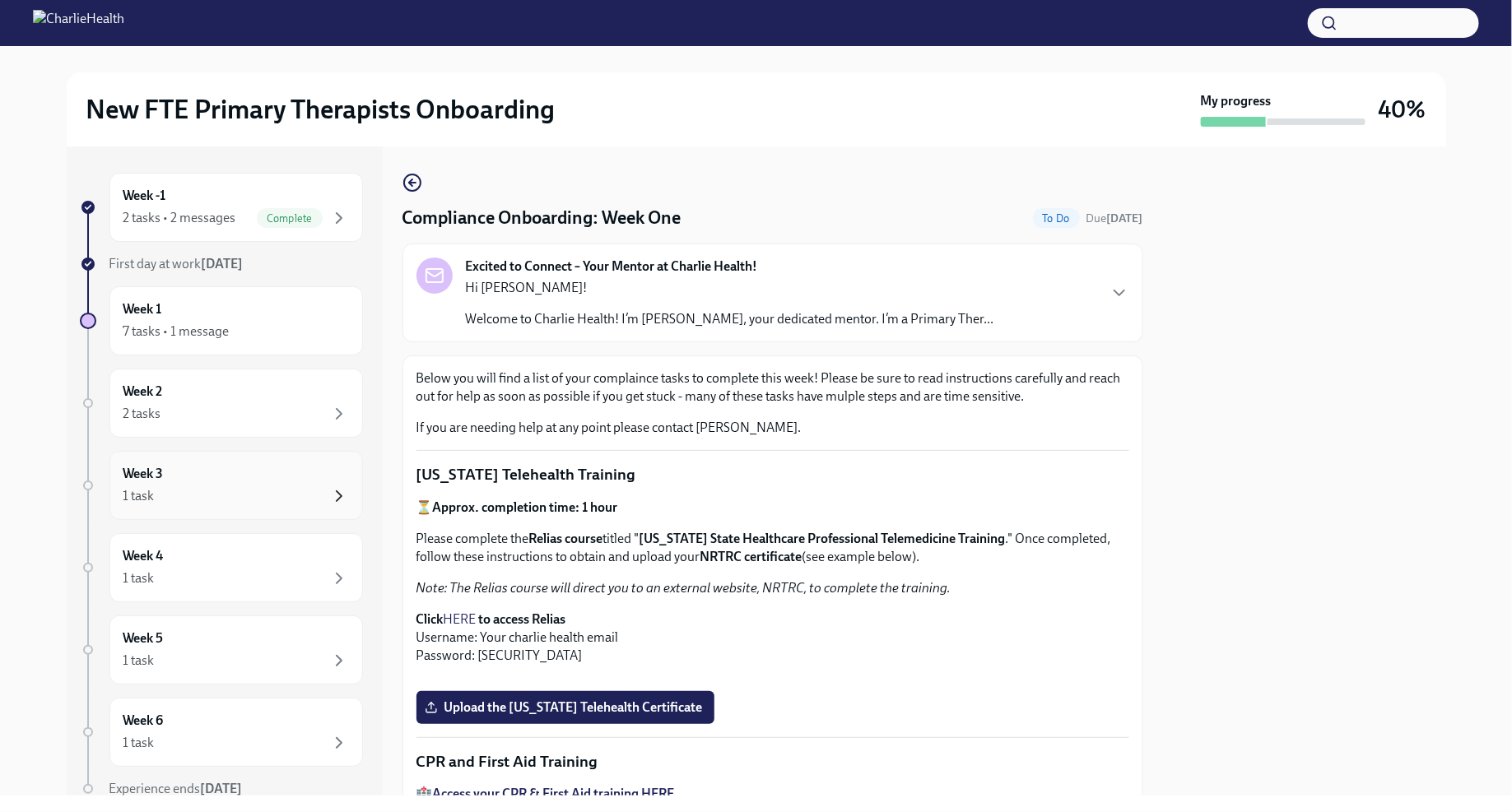
click at [340, 497] on icon "button" at bounding box center [339, 496] width 20 height 20
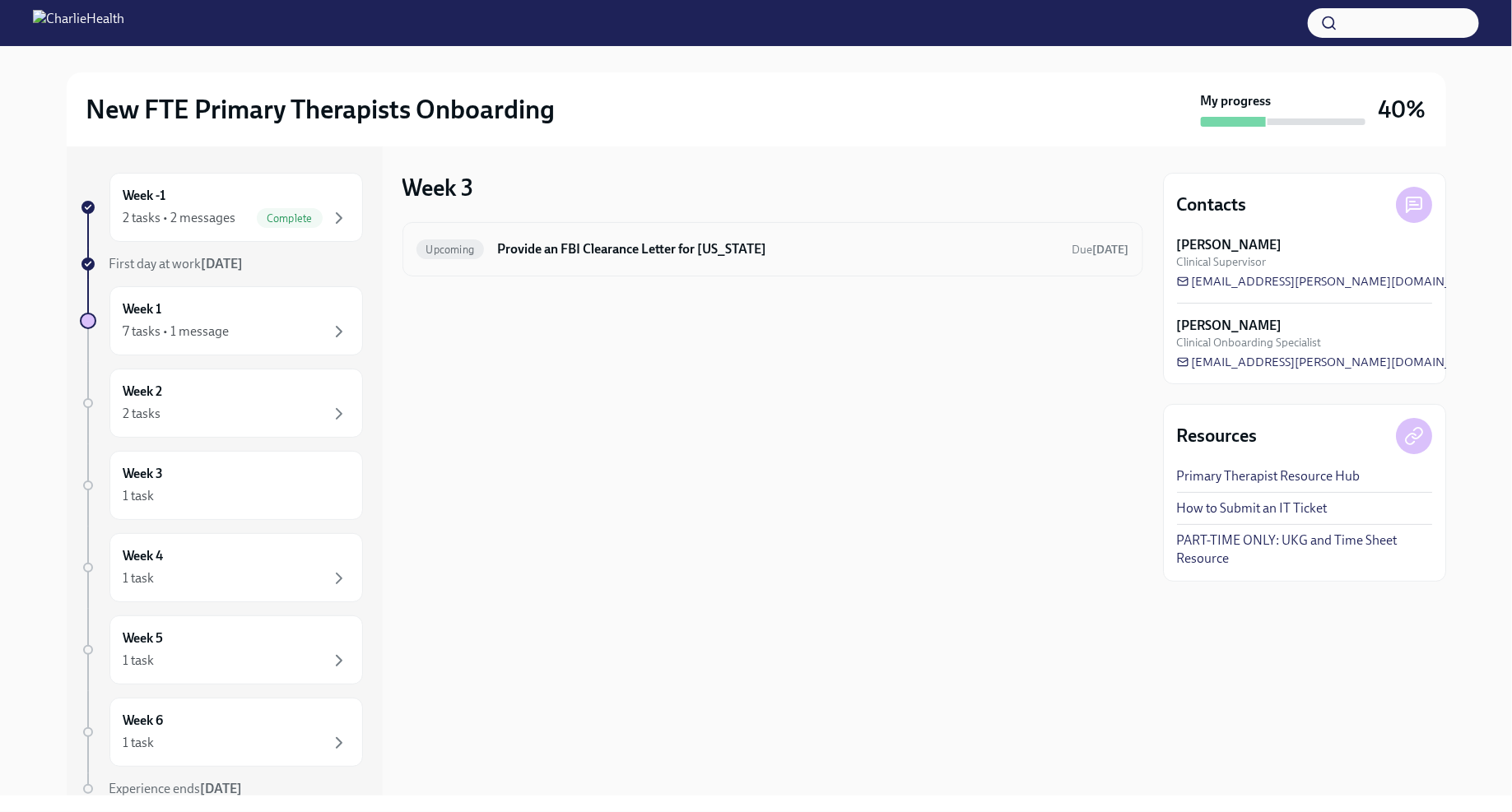
click at [559, 249] on h6 "Provide an FBI Clearance Letter for [US_STATE]" at bounding box center [778, 249] width 561 height 18
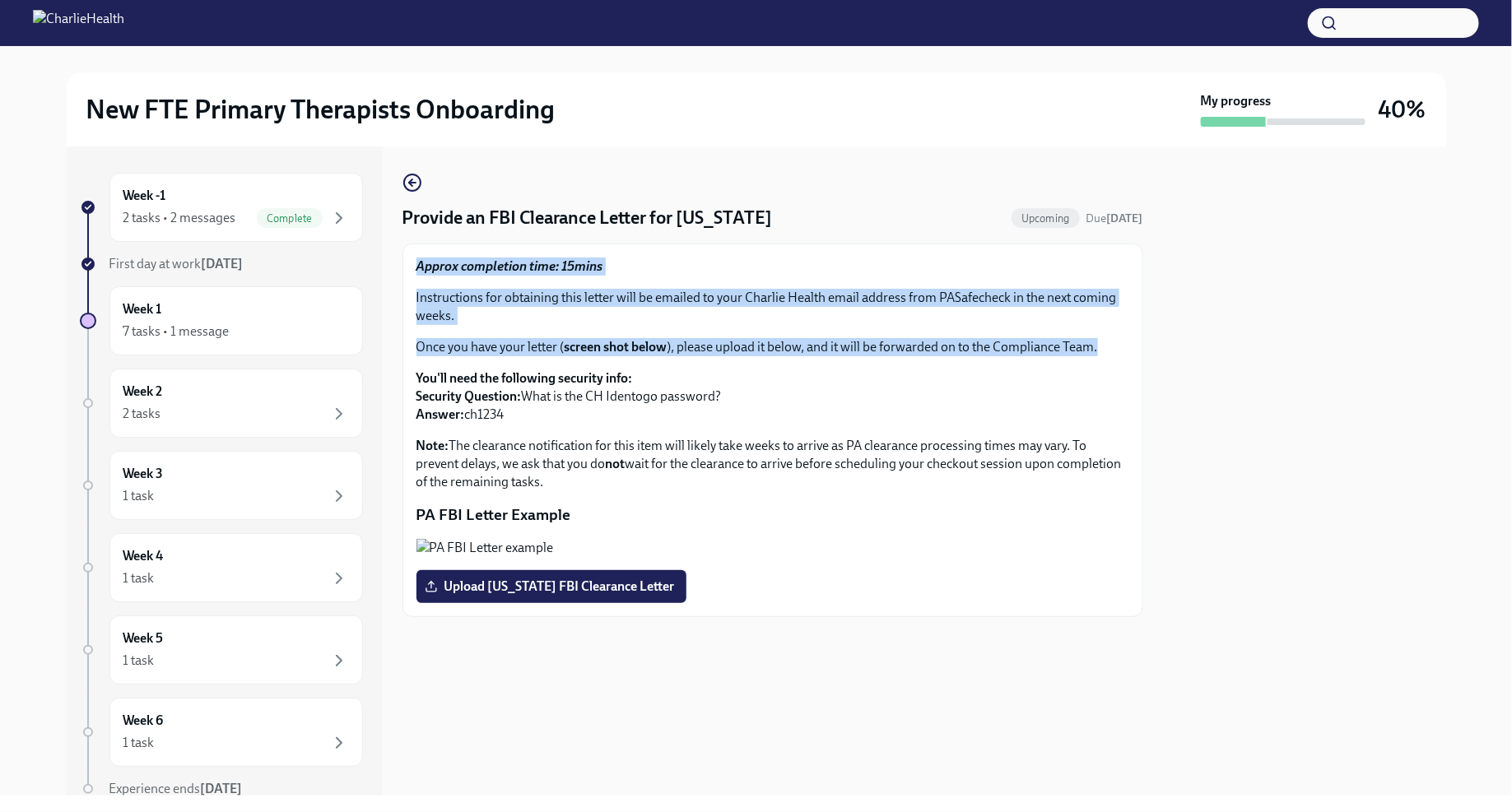
drag, startPoint x: 417, startPoint y: 267, endPoint x: 588, endPoint y: 358, distance: 193.7
click at [588, 358] on div "Approx completion time: 15mins Instructions for obtaining this letter will be e…" at bounding box center [773, 375] width 713 height 234
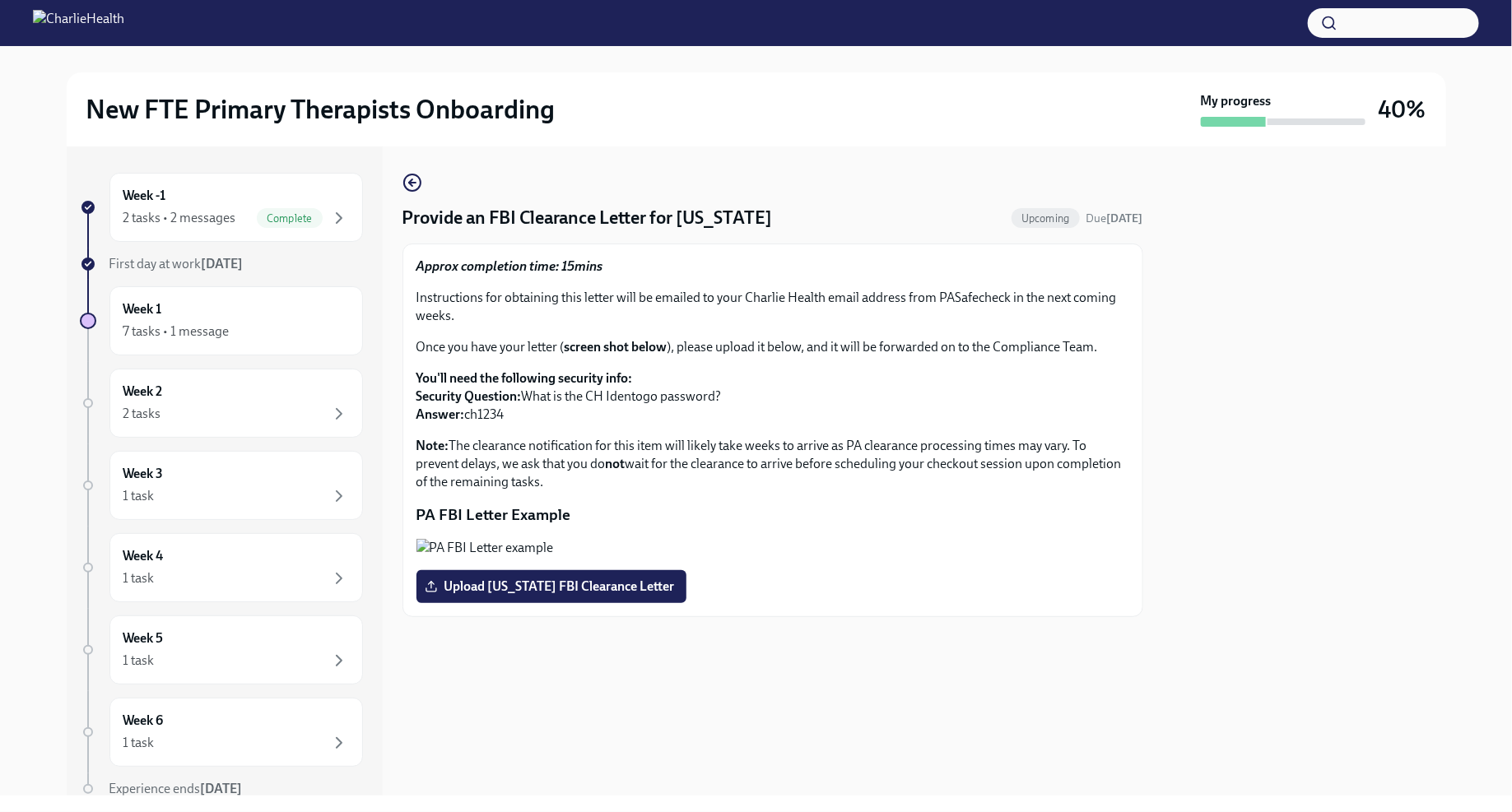
click at [585, 421] on p "You'll need the following security info: Security Question: What is the CH Iden…" at bounding box center [773, 396] width 713 height 54
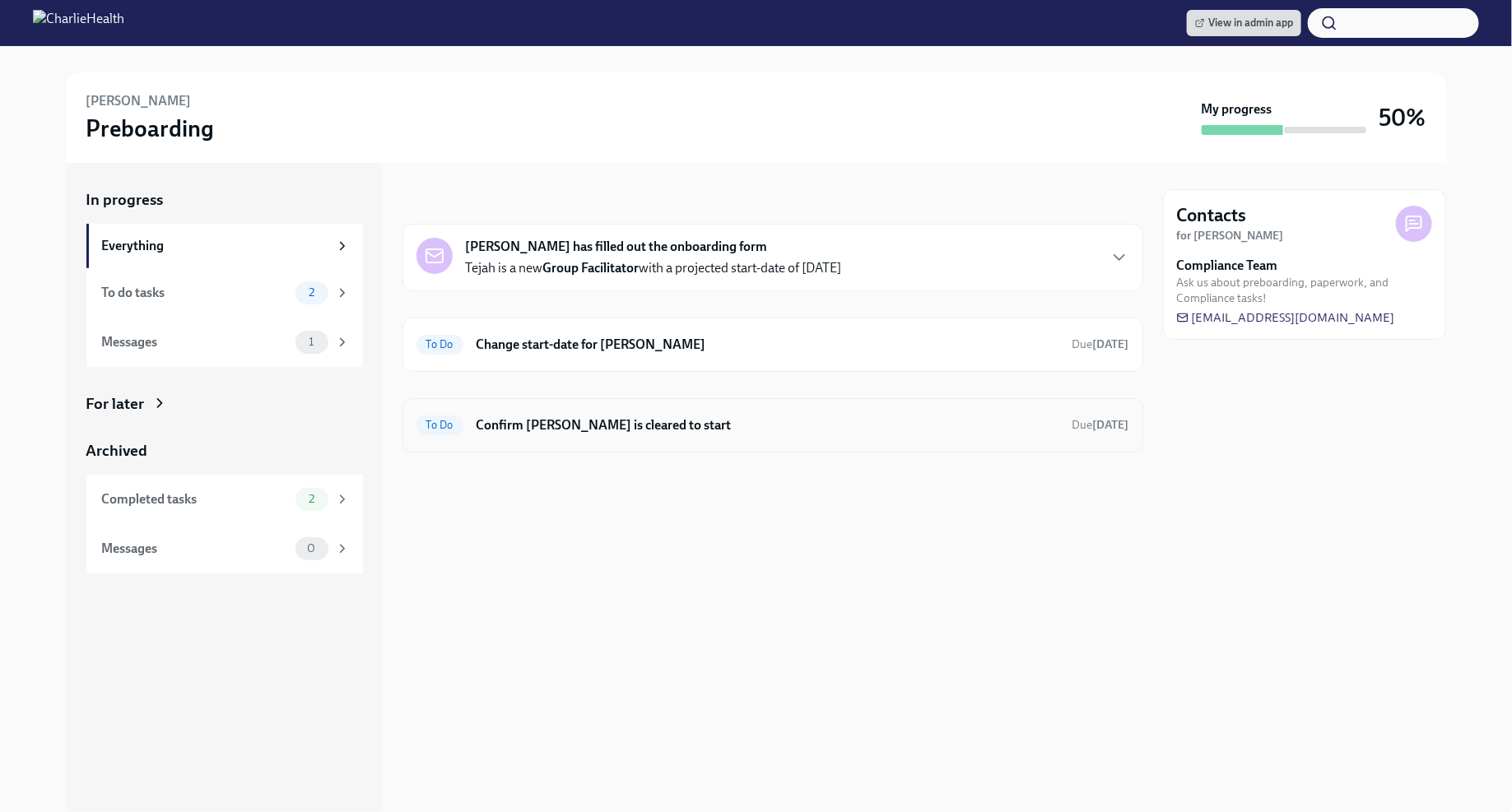
click at [815, 423] on h6 "Confirm [PERSON_NAME] is cleared to start" at bounding box center [767, 425] width 583 height 18
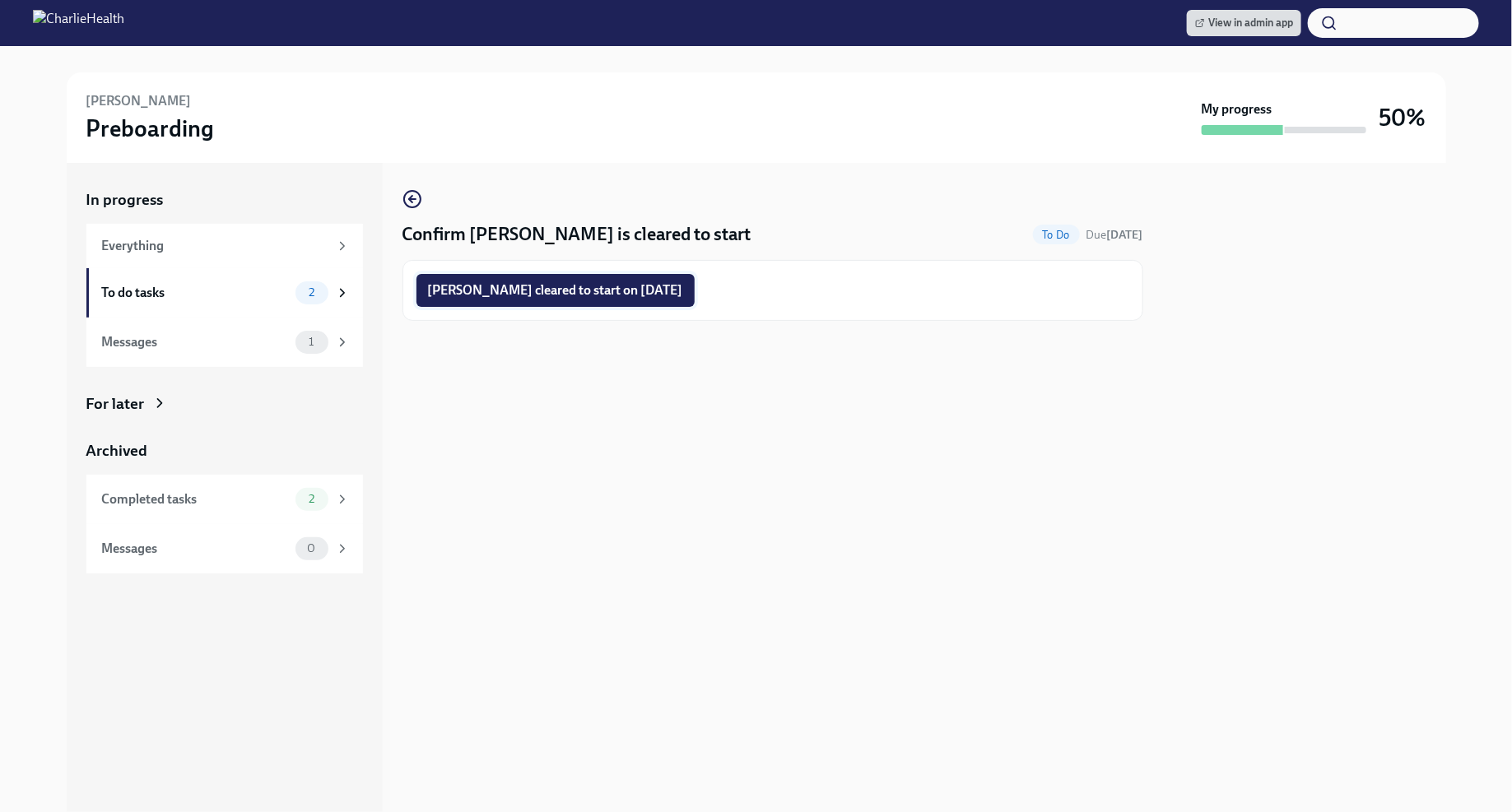
click at [665, 288] on span "Tejah Stanley cleared to start on 09/15/2025" at bounding box center [555, 290] width 255 height 16
